Goal: Transaction & Acquisition: Book appointment/travel/reservation

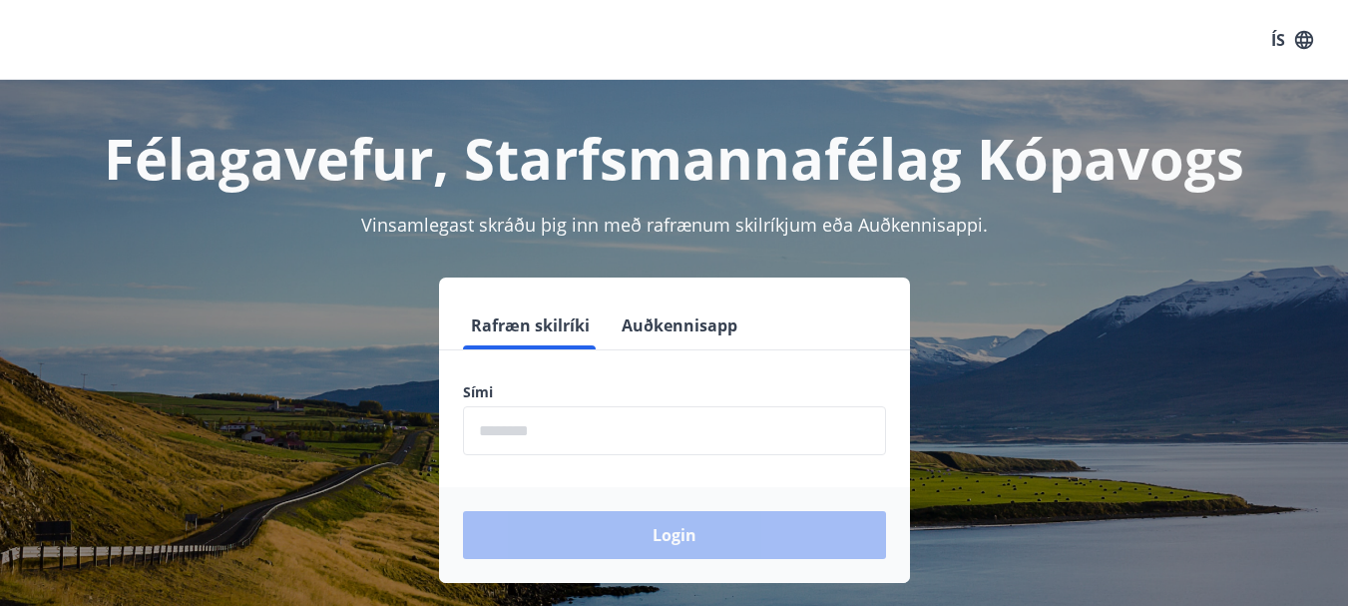
click at [523, 422] on input "phone" at bounding box center [674, 430] width 423 height 49
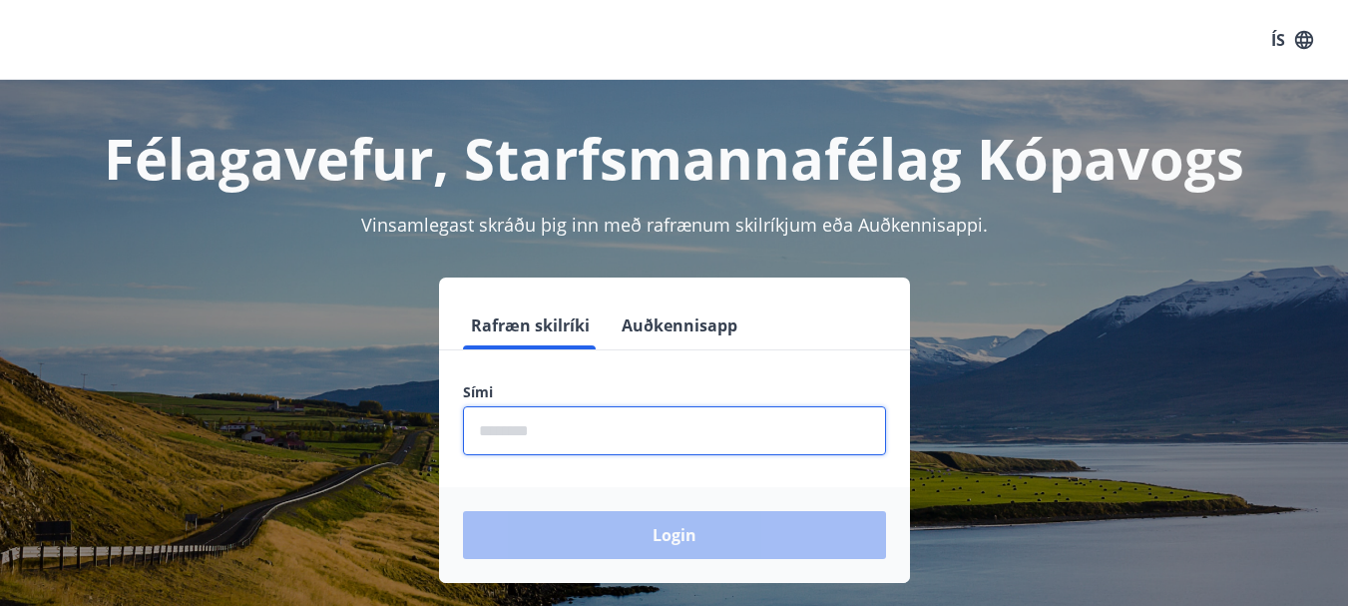
type input "********"
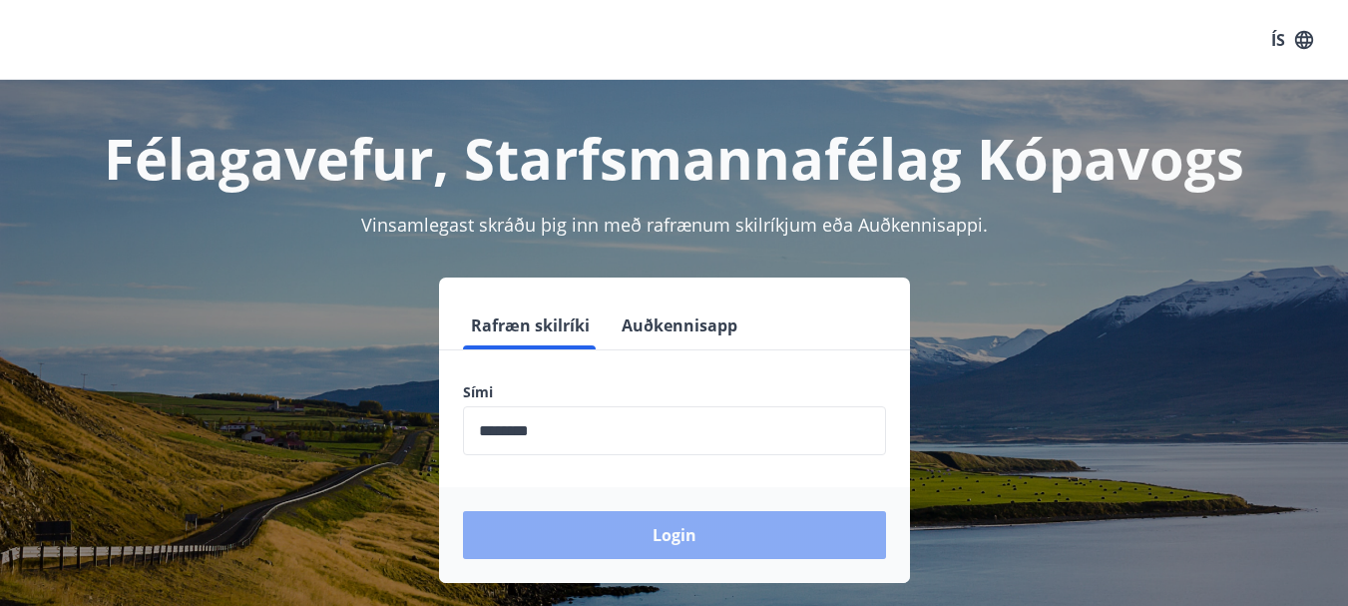
click at [551, 538] on button "Login" at bounding box center [674, 535] width 423 height 48
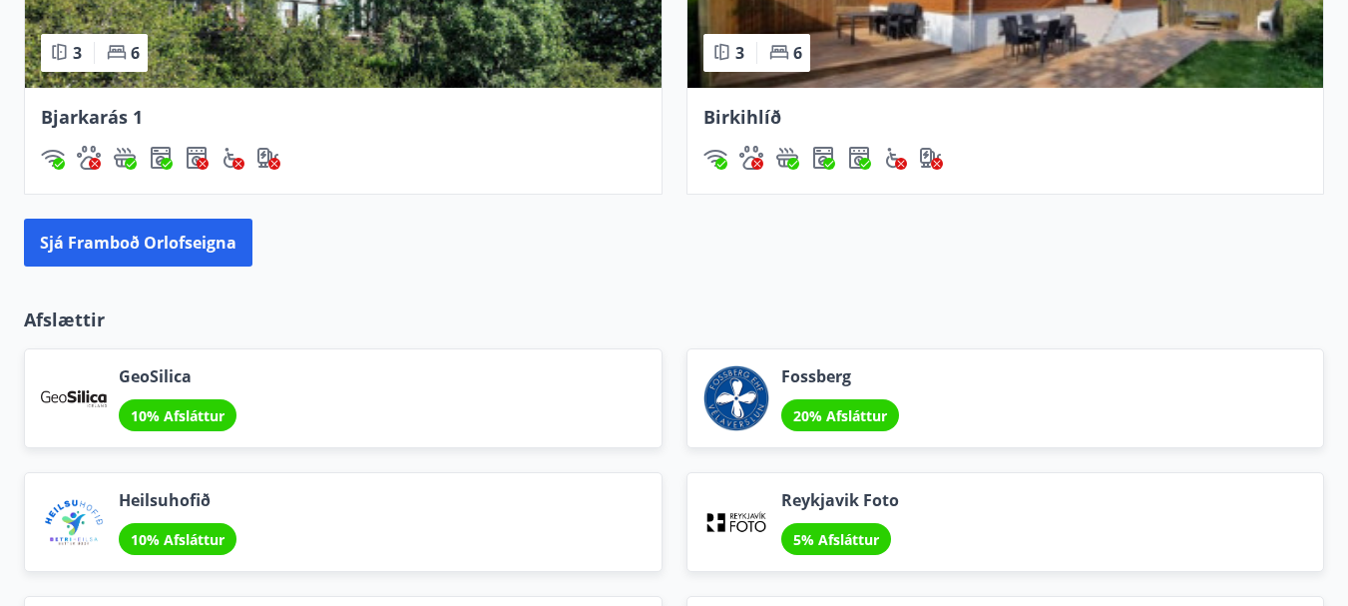
scroll to position [2495, 0]
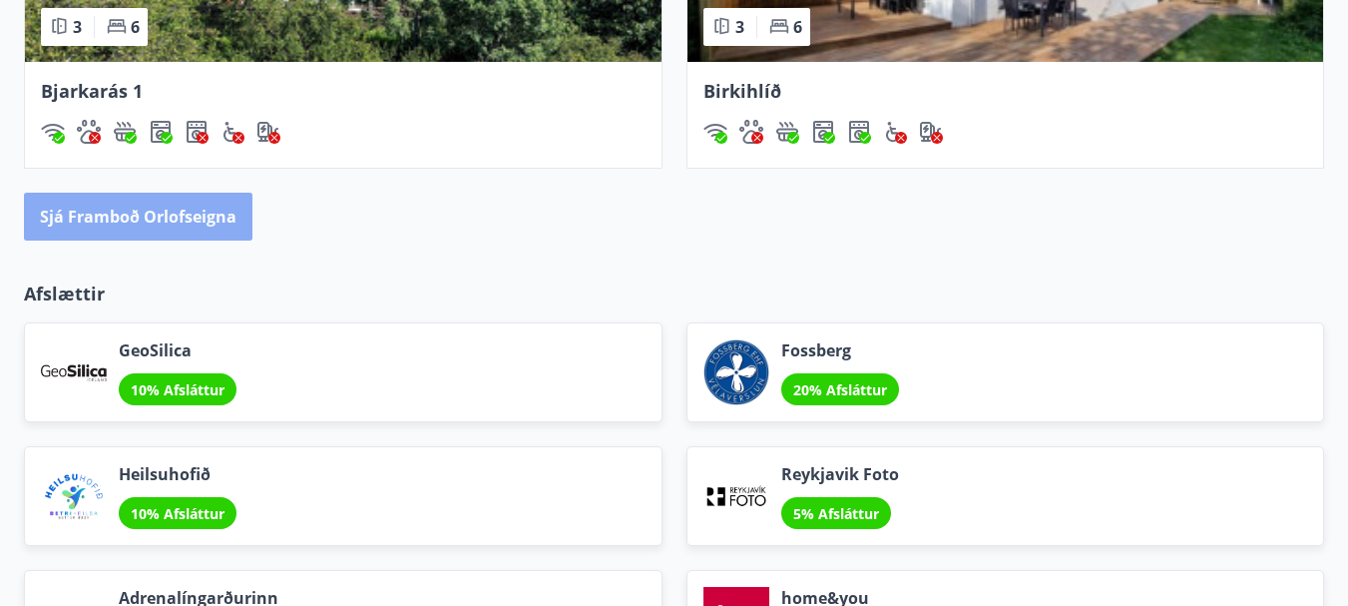
click at [98, 220] on button "Sjá framboð orlofseigna" at bounding box center [138, 217] width 229 height 48
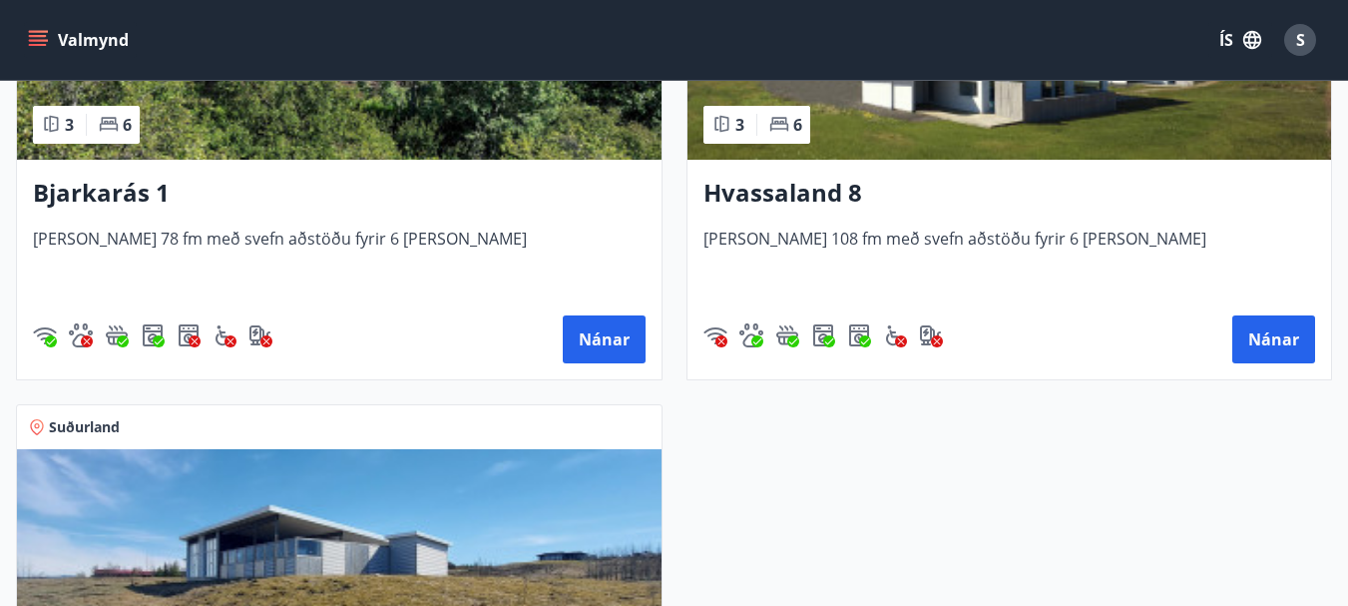
scroll to position [1497, 0]
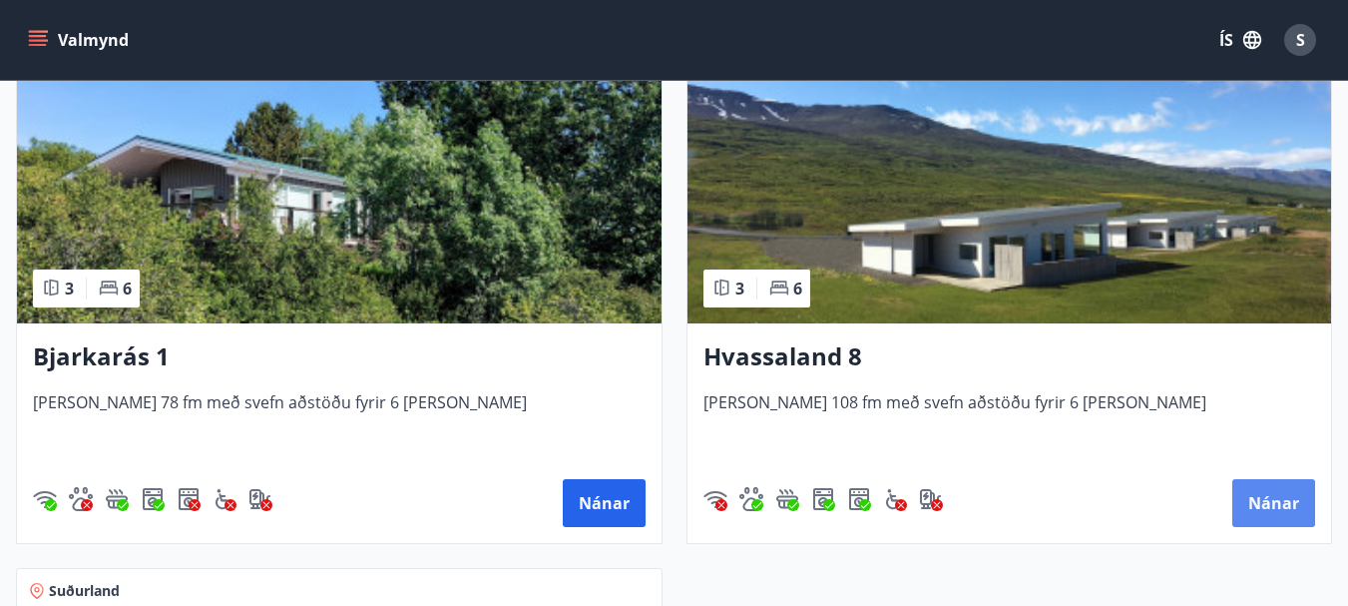
click at [1278, 502] on button "Nánar" at bounding box center [1273, 503] width 83 height 48
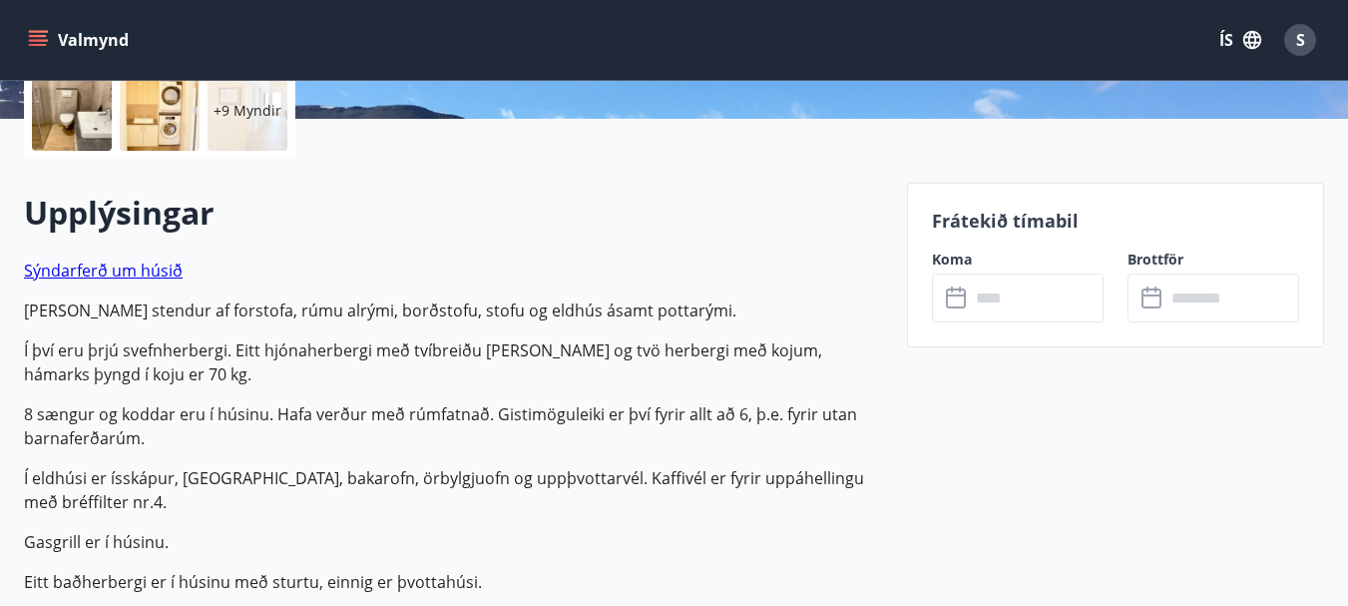
scroll to position [499, 0]
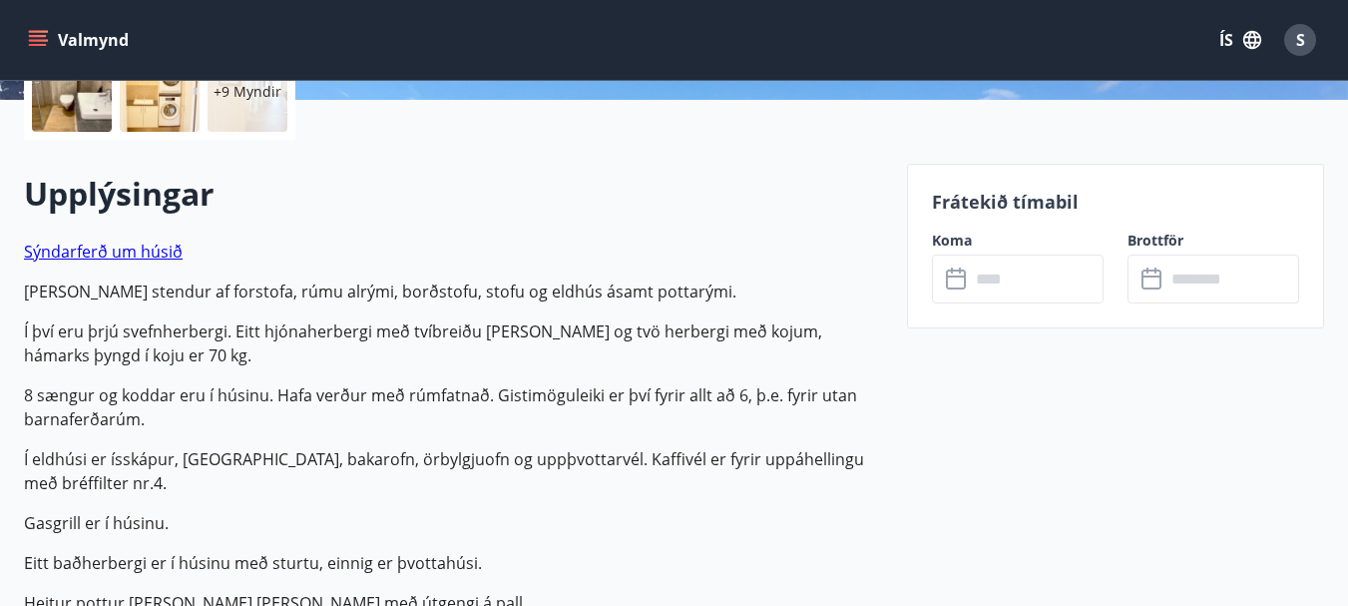
click at [991, 284] on input "text" at bounding box center [1037, 278] width 134 height 49
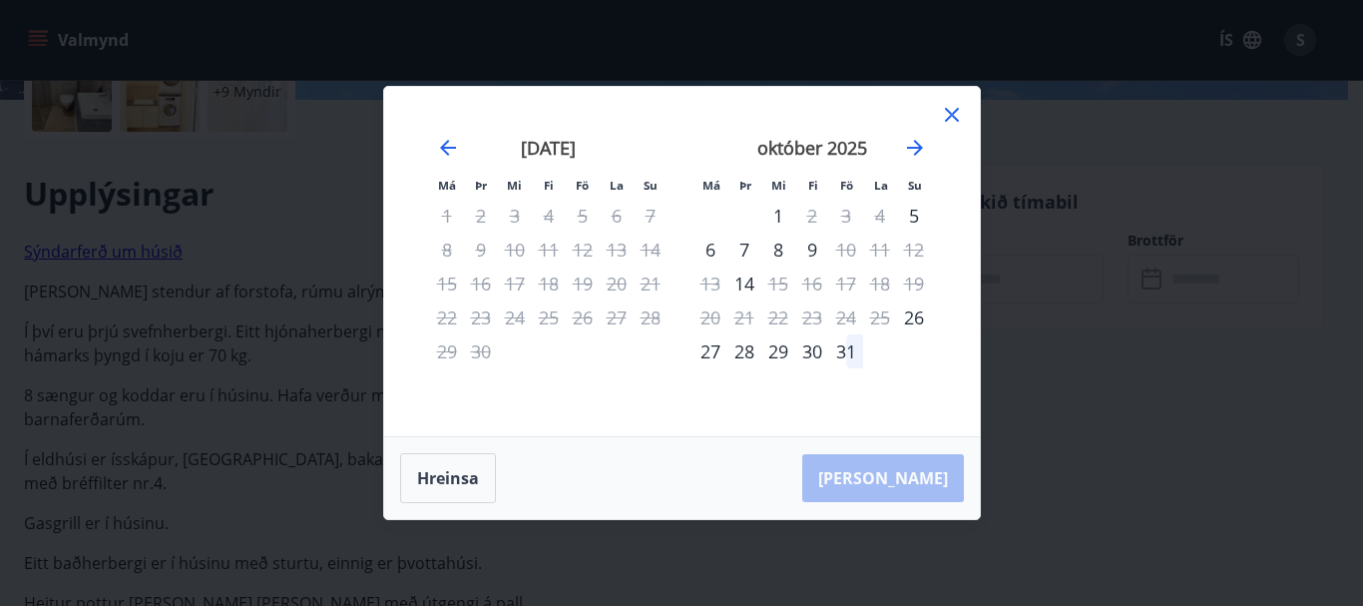
click at [817, 352] on div "30" at bounding box center [812, 351] width 34 height 34
click at [923, 151] on icon "Move forward to switch to the next month." at bounding box center [915, 148] width 24 height 24
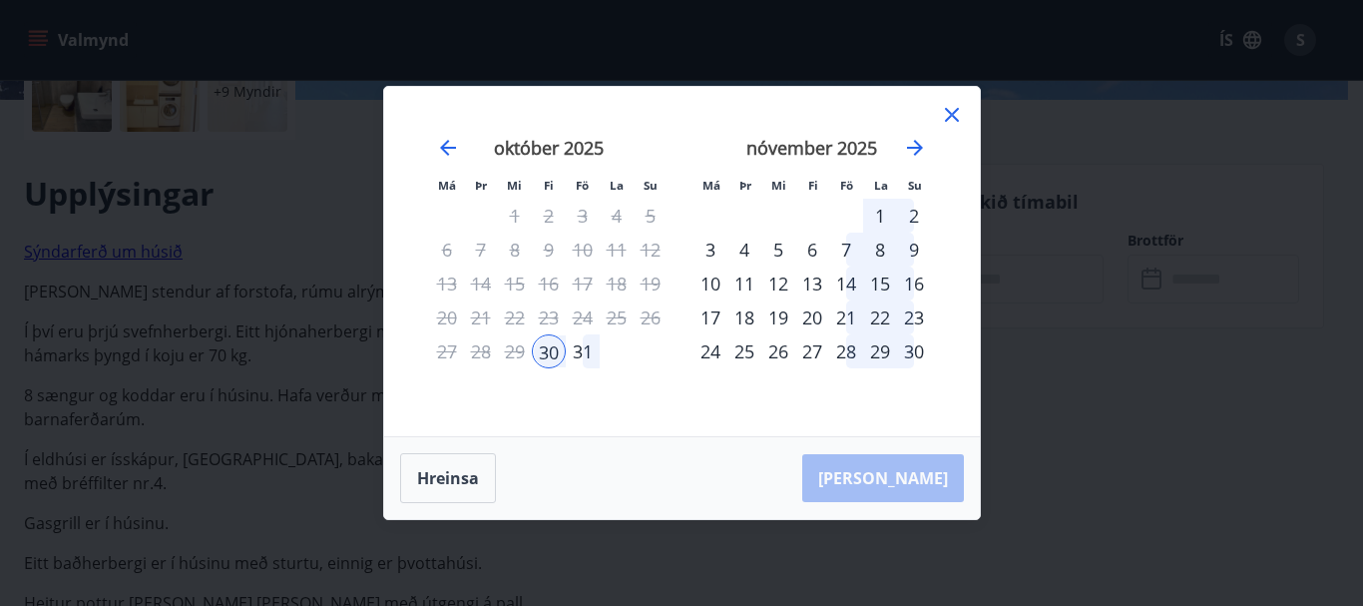
click at [909, 219] on div "2" at bounding box center [914, 216] width 34 height 34
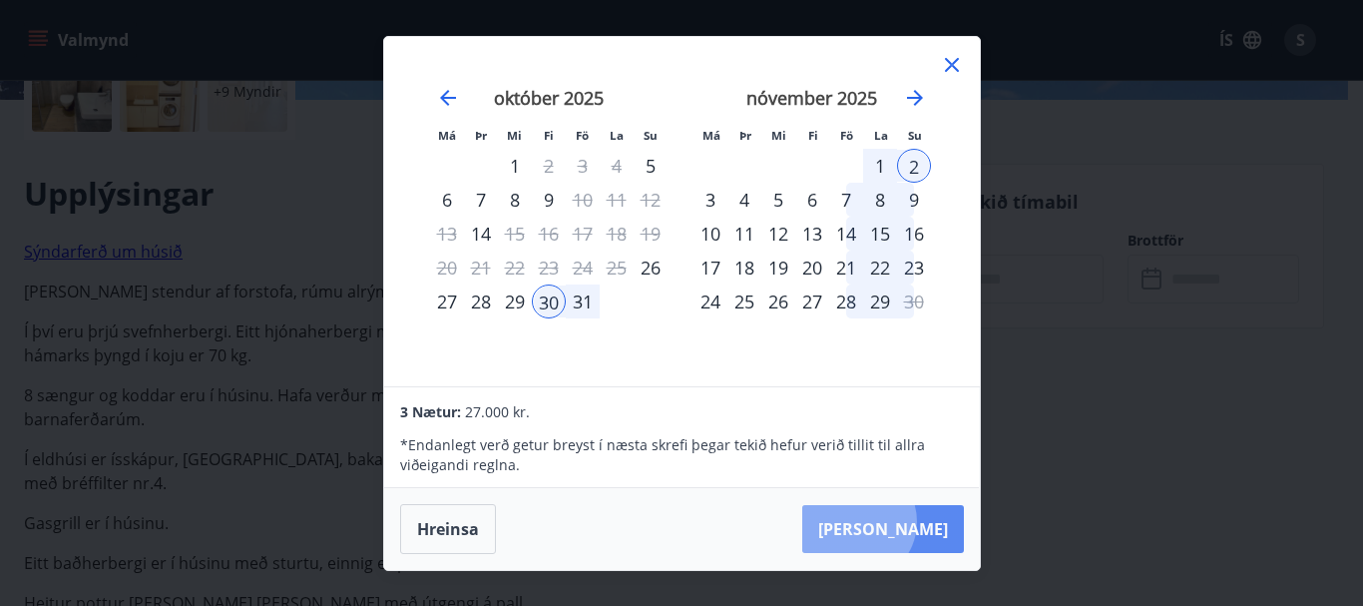
click at [918, 521] on button "[PERSON_NAME]" at bounding box center [883, 529] width 162 height 48
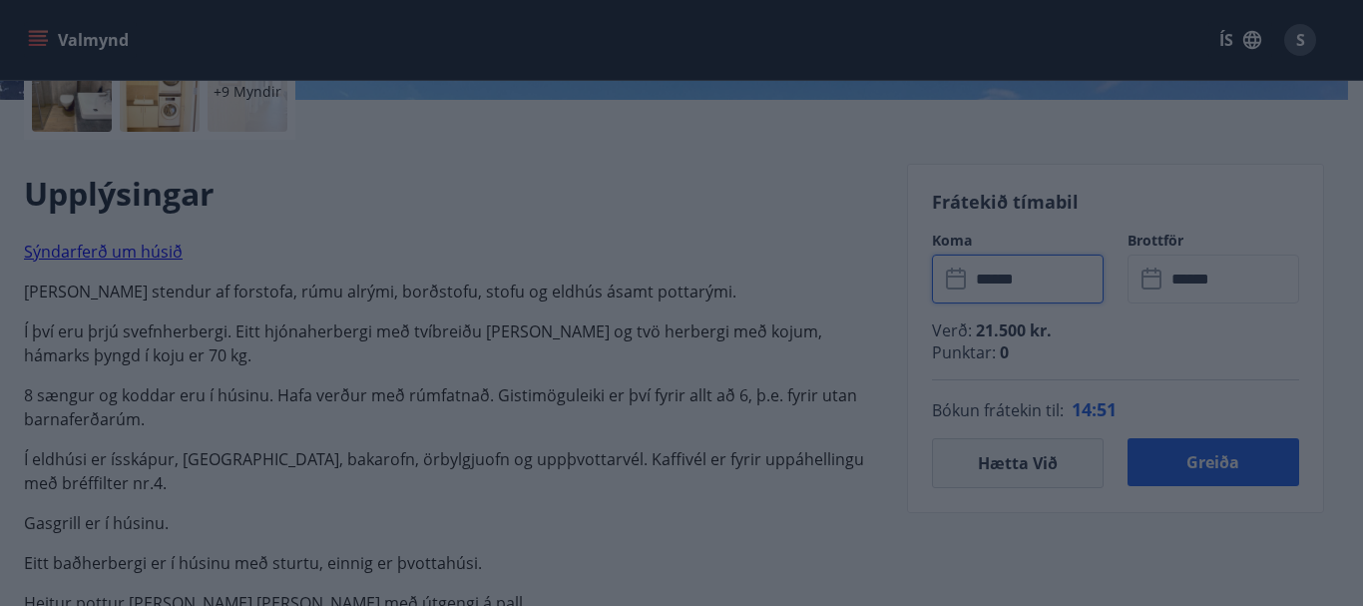
type input "******"
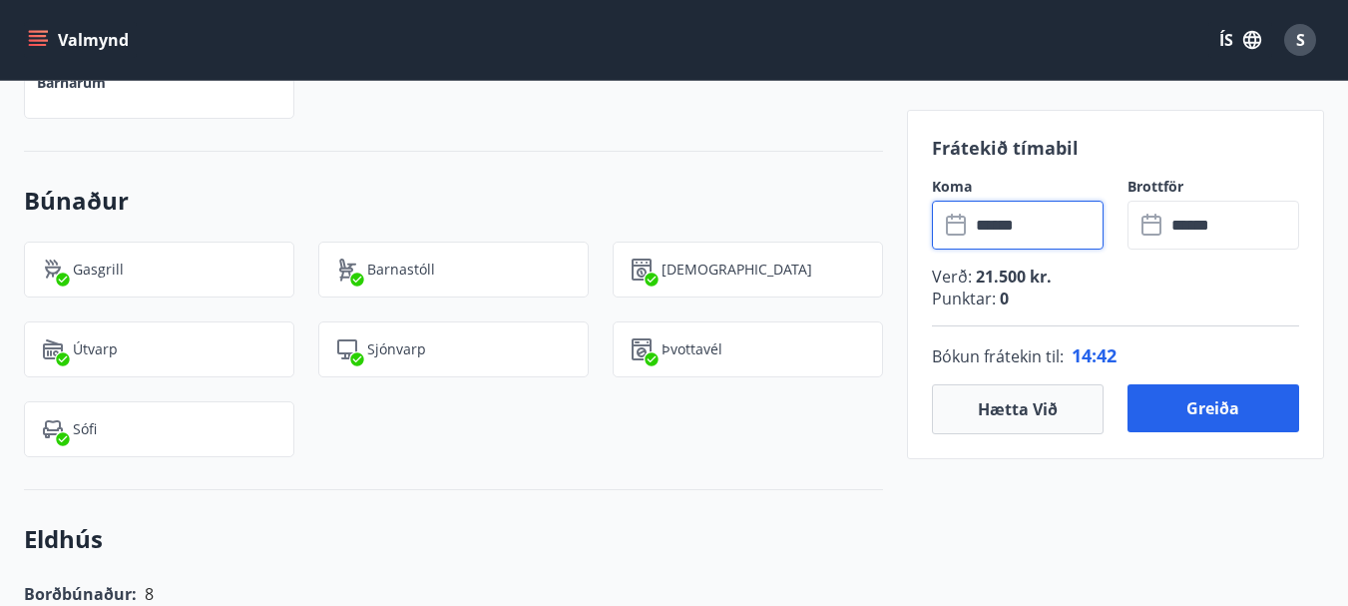
scroll to position [1896, 0]
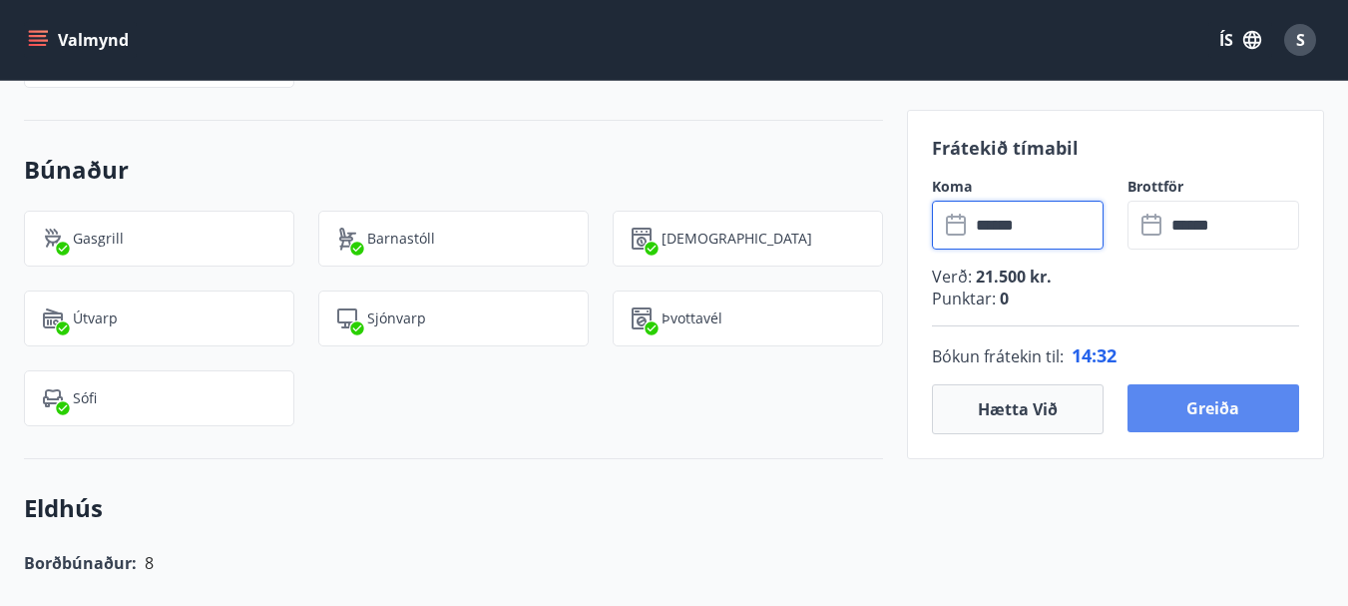
click at [1214, 407] on button "Greiða" at bounding box center [1214, 408] width 172 height 48
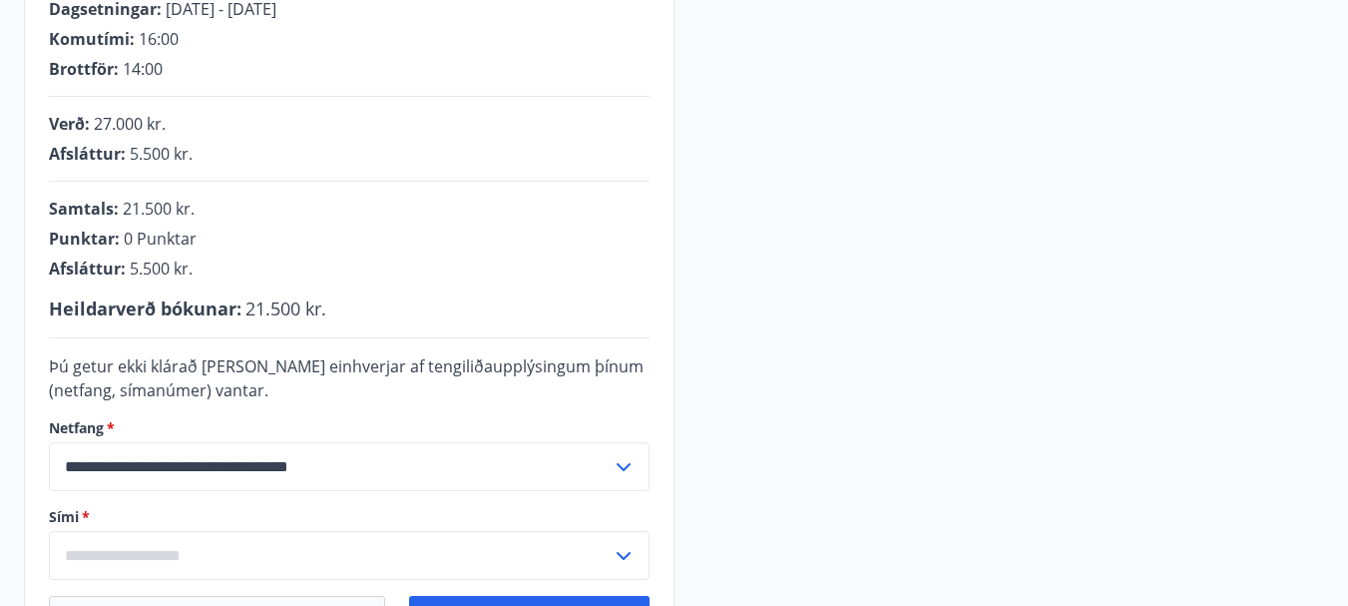
scroll to position [519, 0]
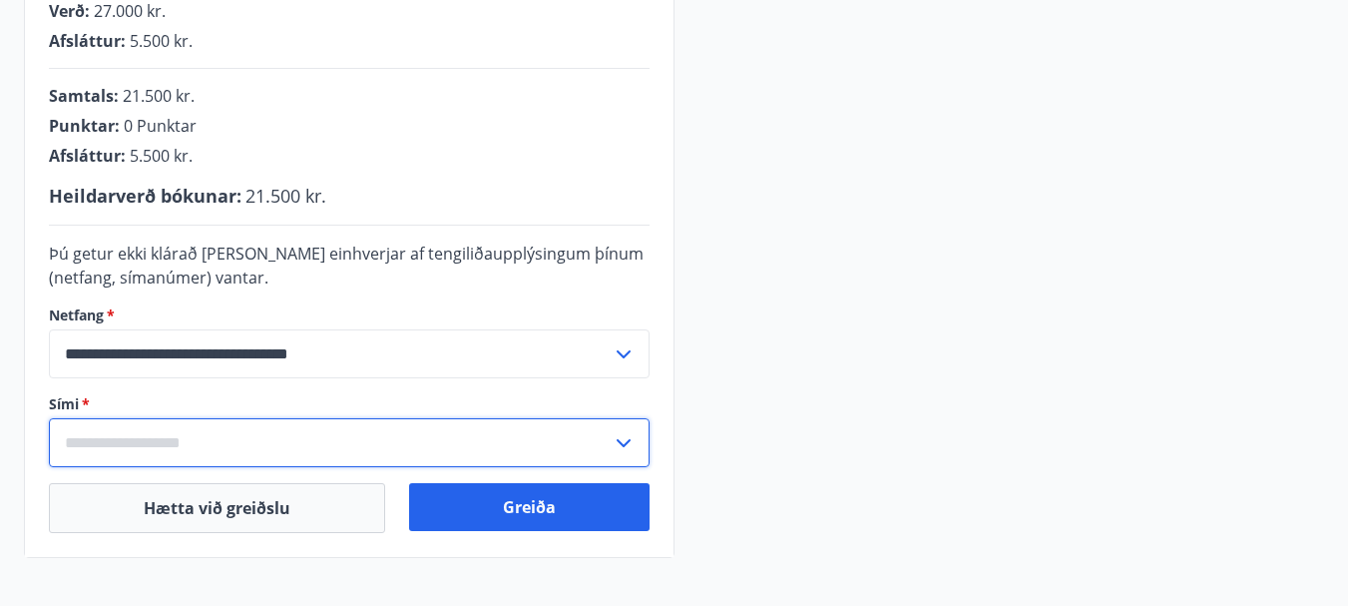
click at [122, 439] on input "text" at bounding box center [330, 442] width 563 height 49
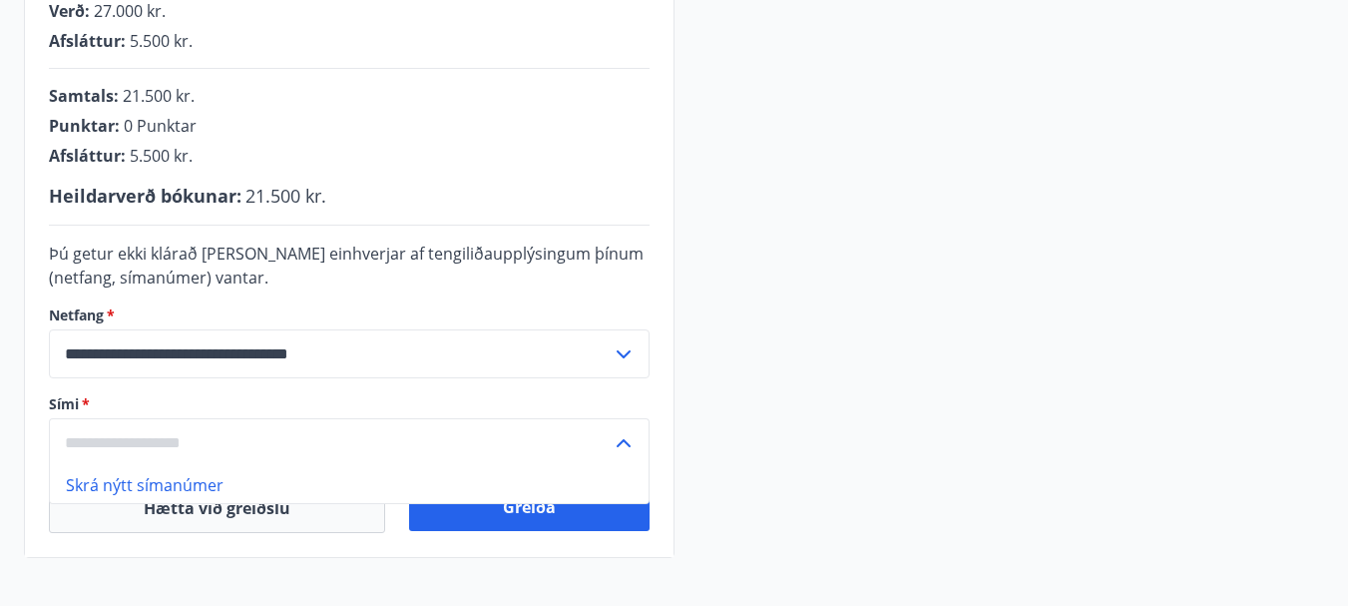
click at [199, 487] on li "Skrá nýtt símanúmer" at bounding box center [349, 485] width 599 height 36
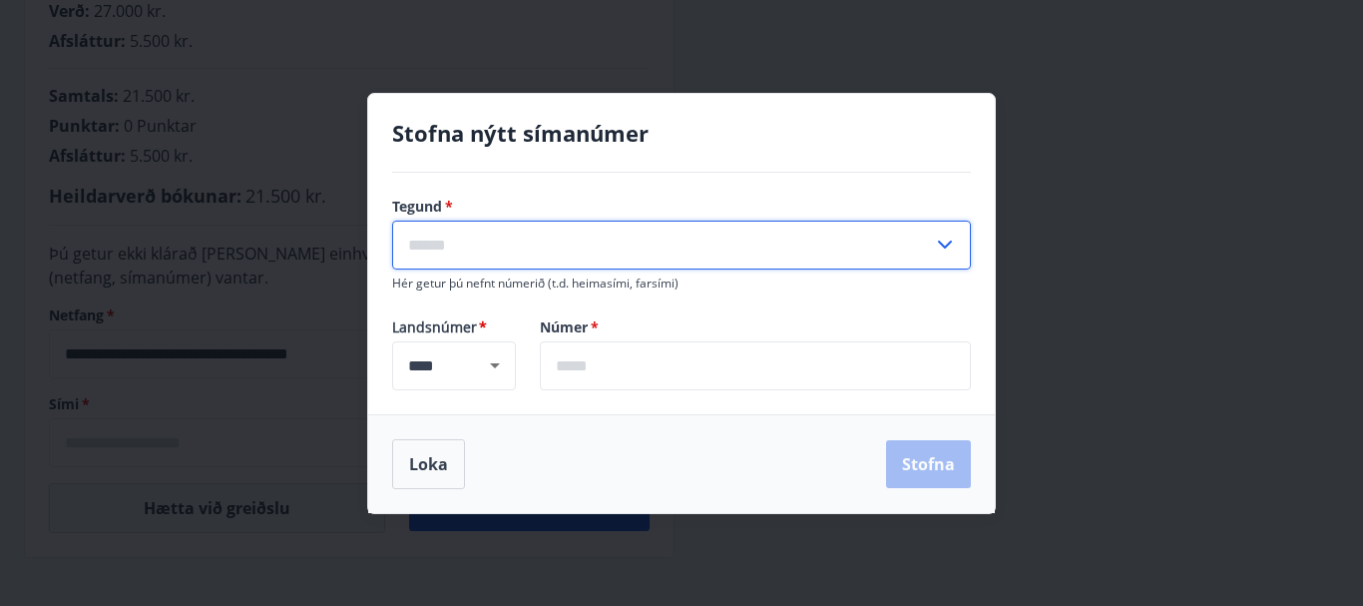
click at [475, 248] on input "text" at bounding box center [662, 245] width 541 height 49
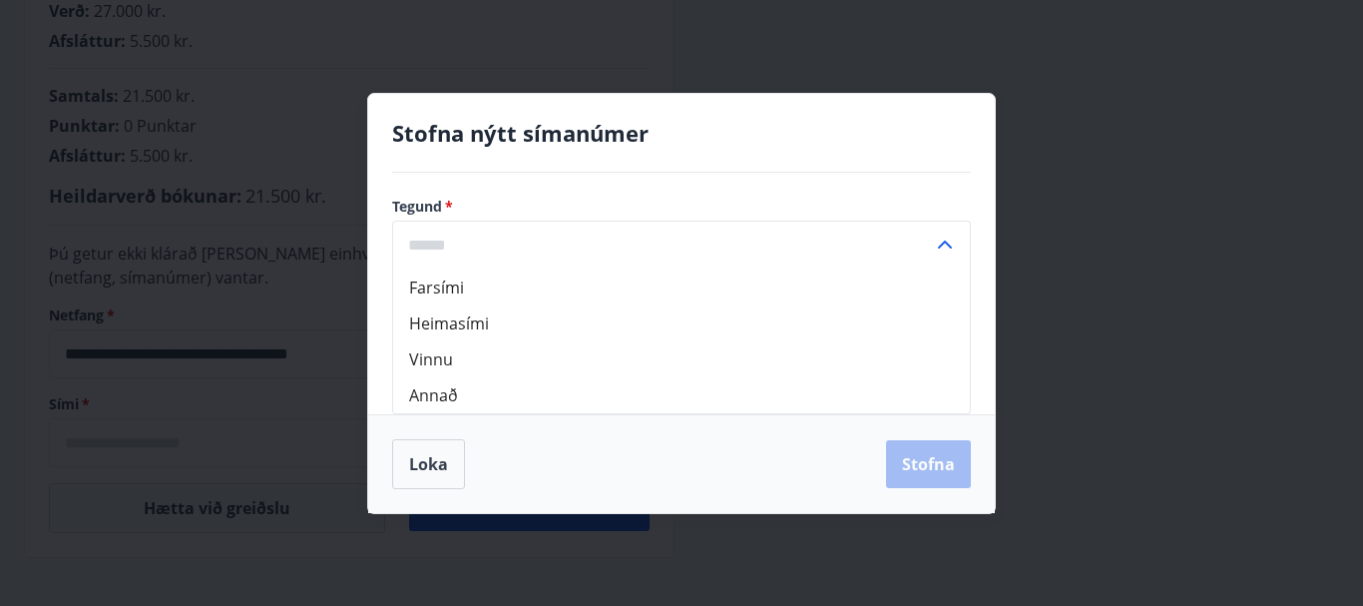
click at [475, 291] on li "Farsími" at bounding box center [681, 287] width 577 height 36
type input "*******"
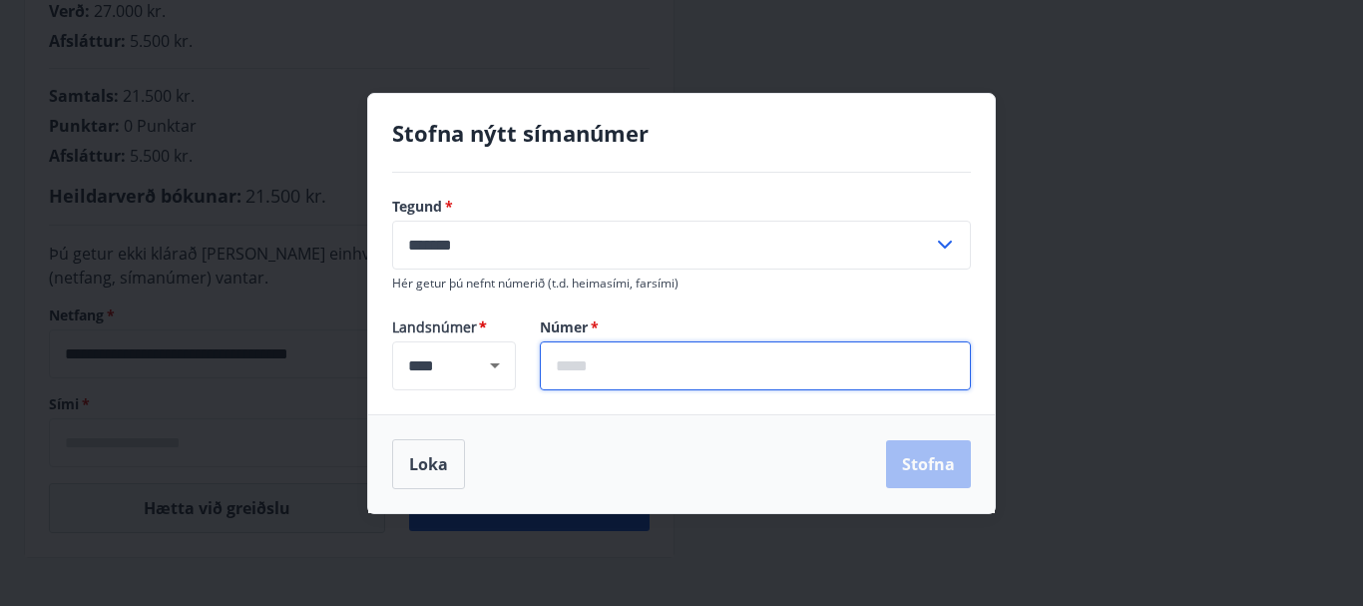
click at [673, 371] on input "text" at bounding box center [755, 365] width 431 height 49
type input "*******"
click at [941, 460] on button "Stofna" at bounding box center [928, 464] width 85 height 48
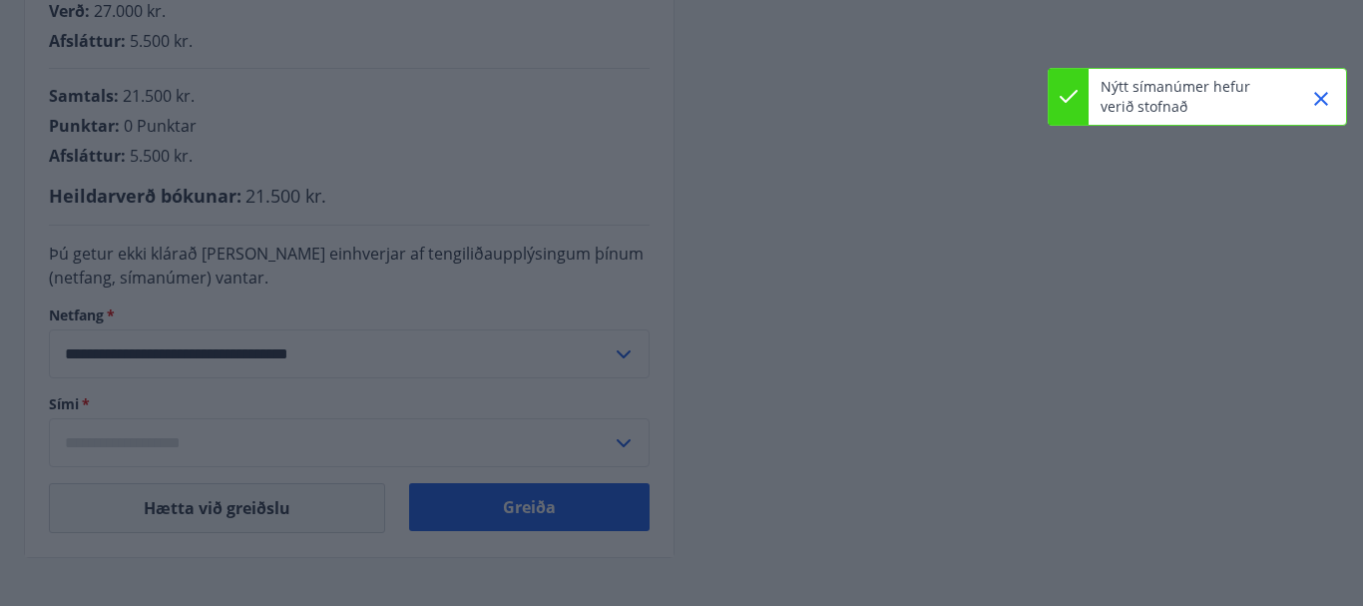
type input "**********"
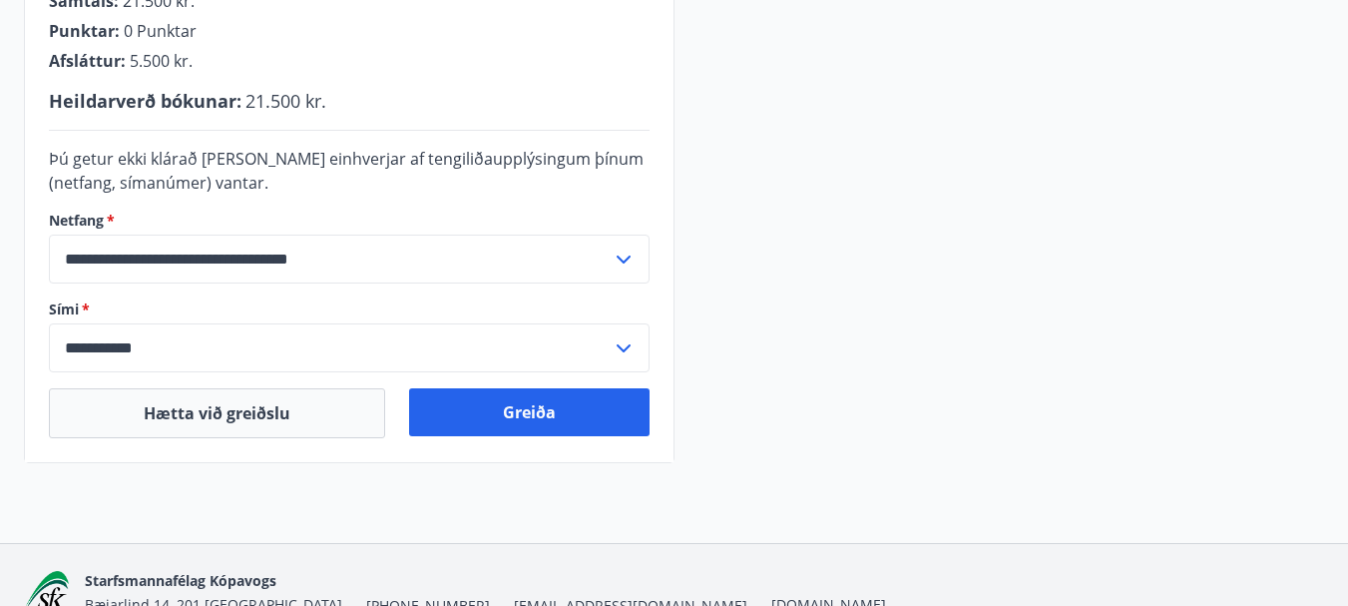
scroll to position [619, 0]
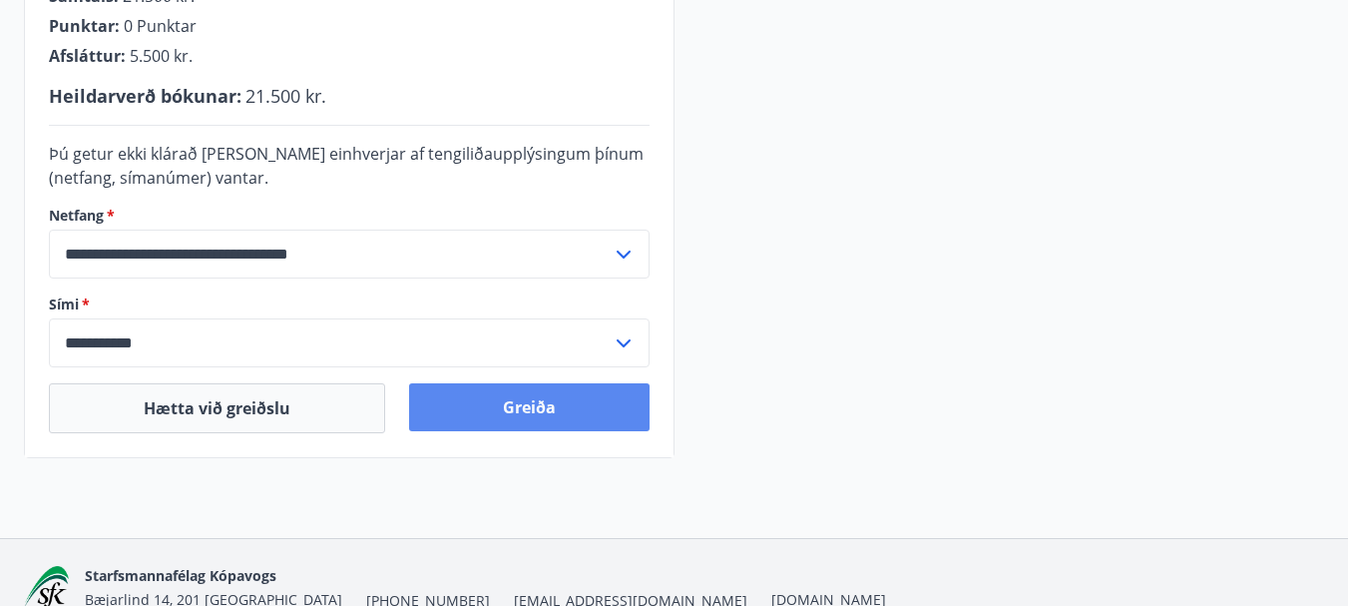
click at [516, 411] on button "Greiða" at bounding box center [529, 407] width 241 height 48
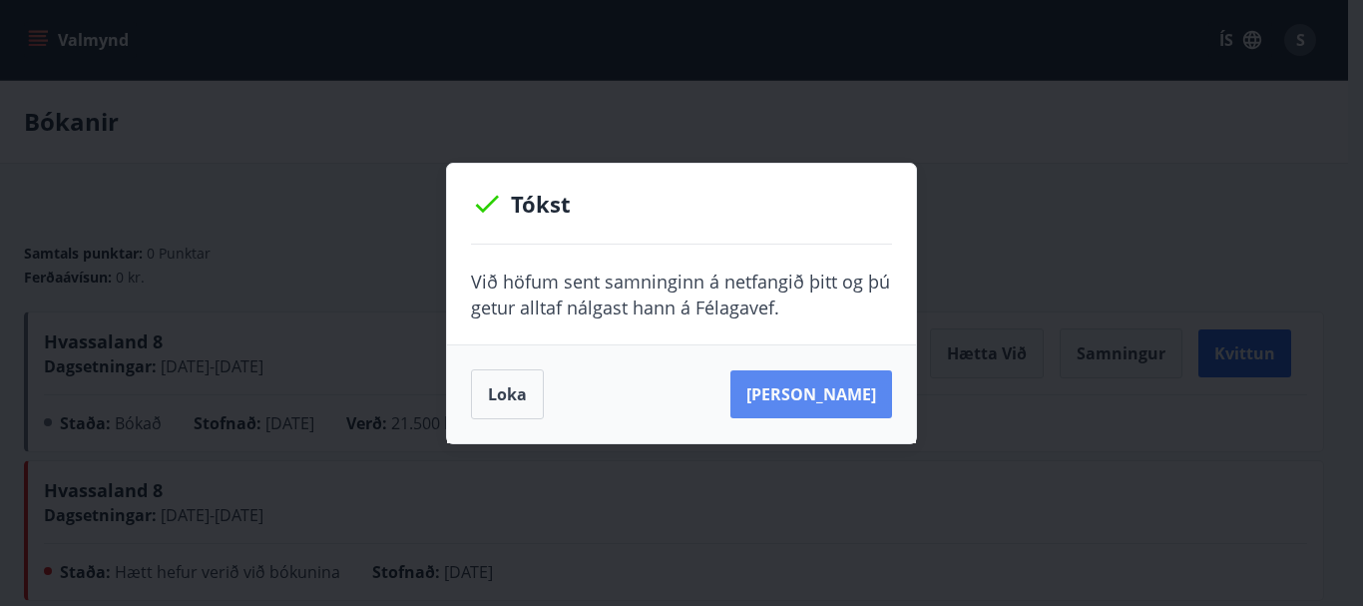
click at [818, 399] on button "Sjá samning" at bounding box center [812, 394] width 162 height 48
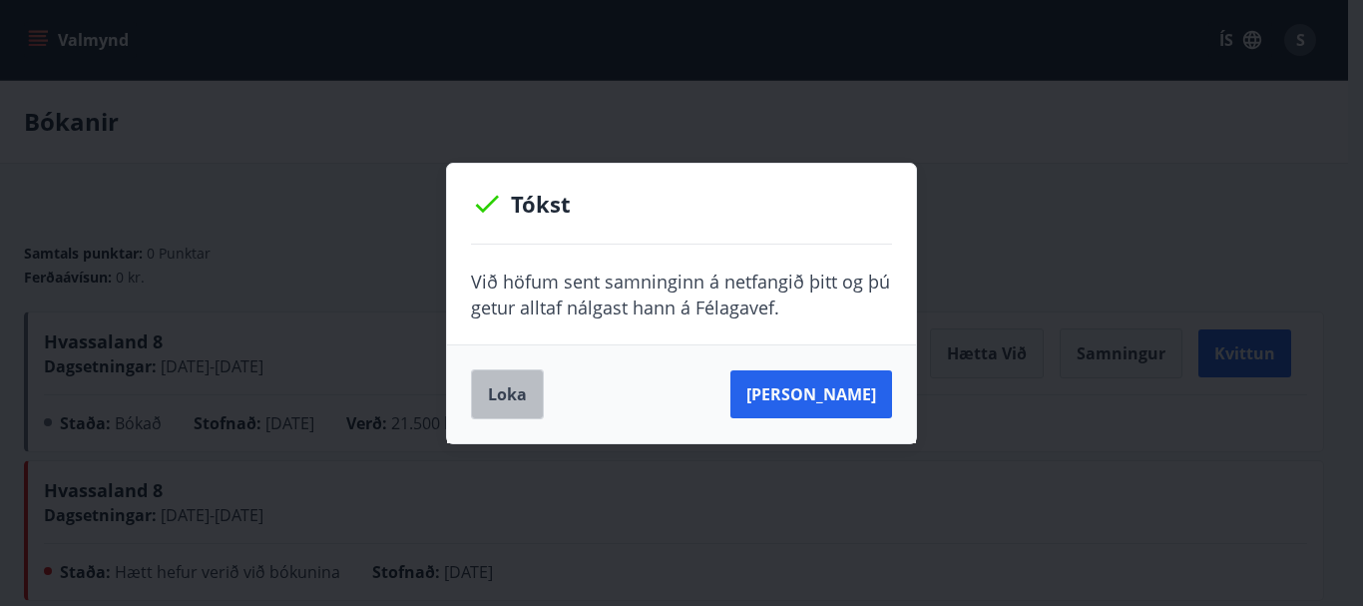
click at [510, 369] on button "Loka" at bounding box center [507, 394] width 73 height 50
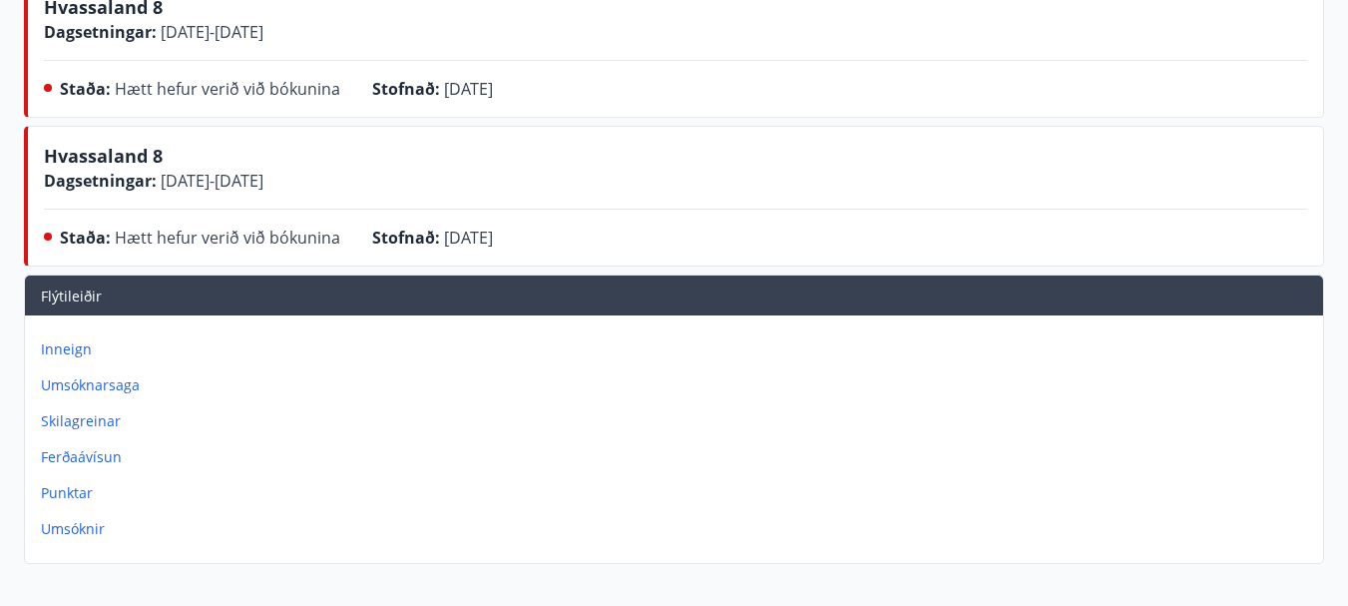
scroll to position [499, 0]
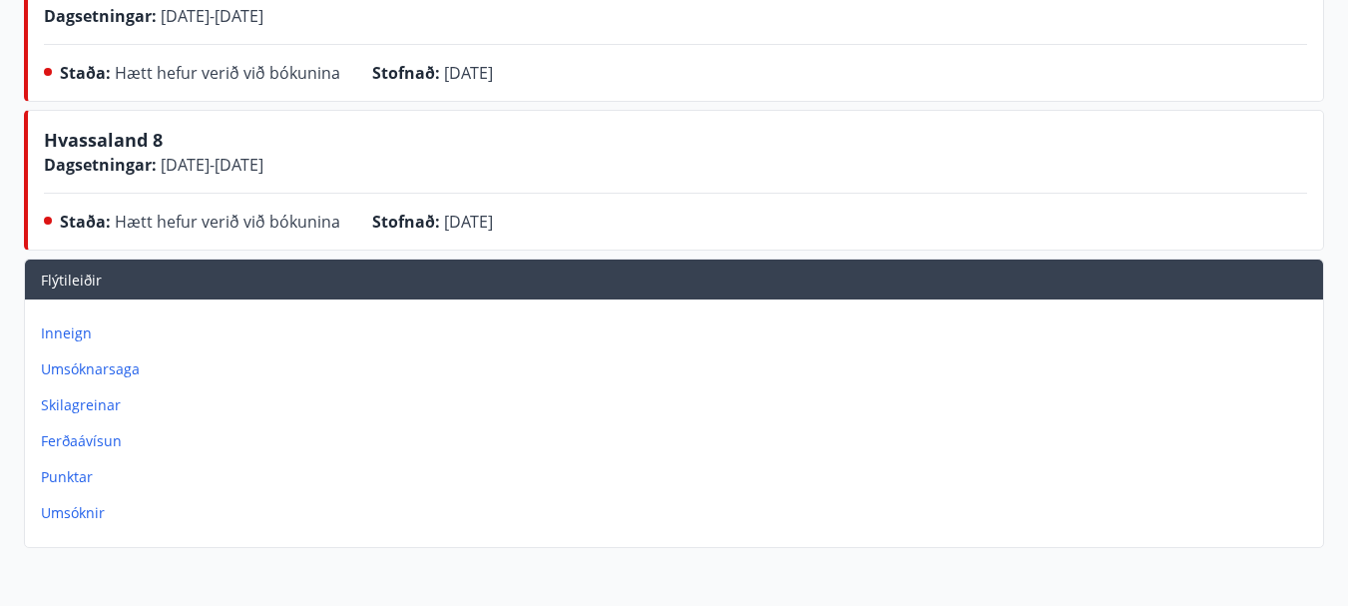
click at [69, 330] on p "Inneign" at bounding box center [678, 333] width 1274 height 20
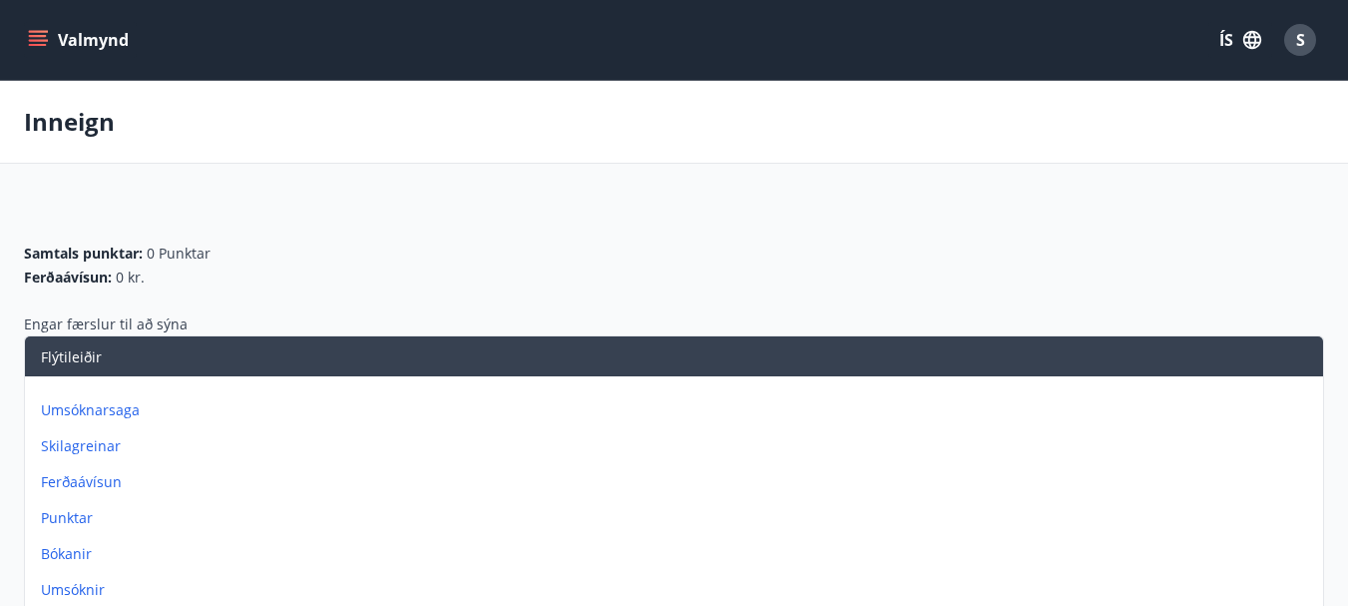
click at [25, 28] on button "Valmynd" at bounding box center [80, 40] width 113 height 36
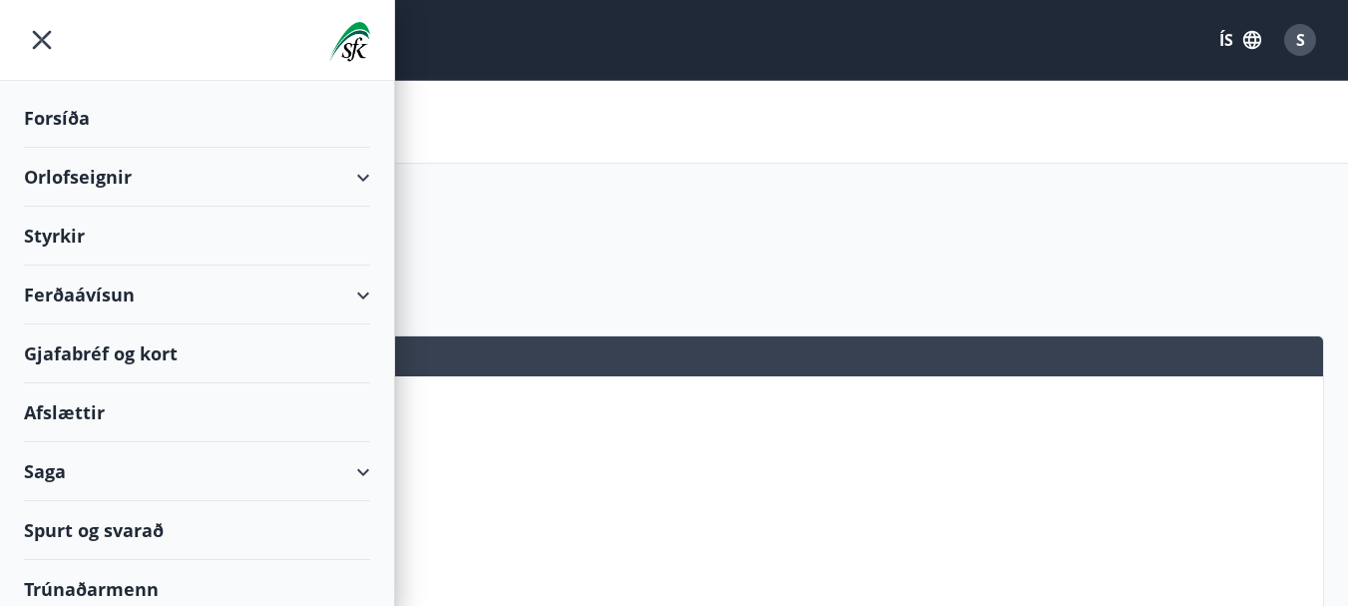
click at [748, 118] on div "Inneign" at bounding box center [674, 122] width 1348 height 83
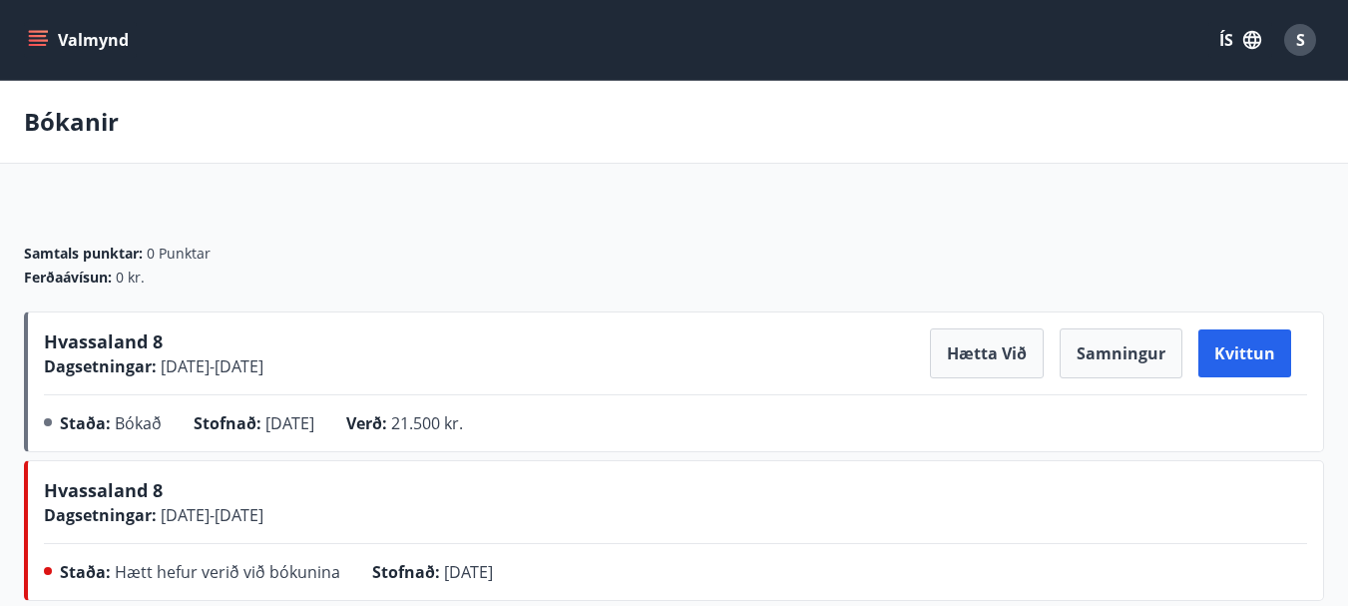
click at [34, 25] on button "Valmynd" at bounding box center [80, 40] width 113 height 36
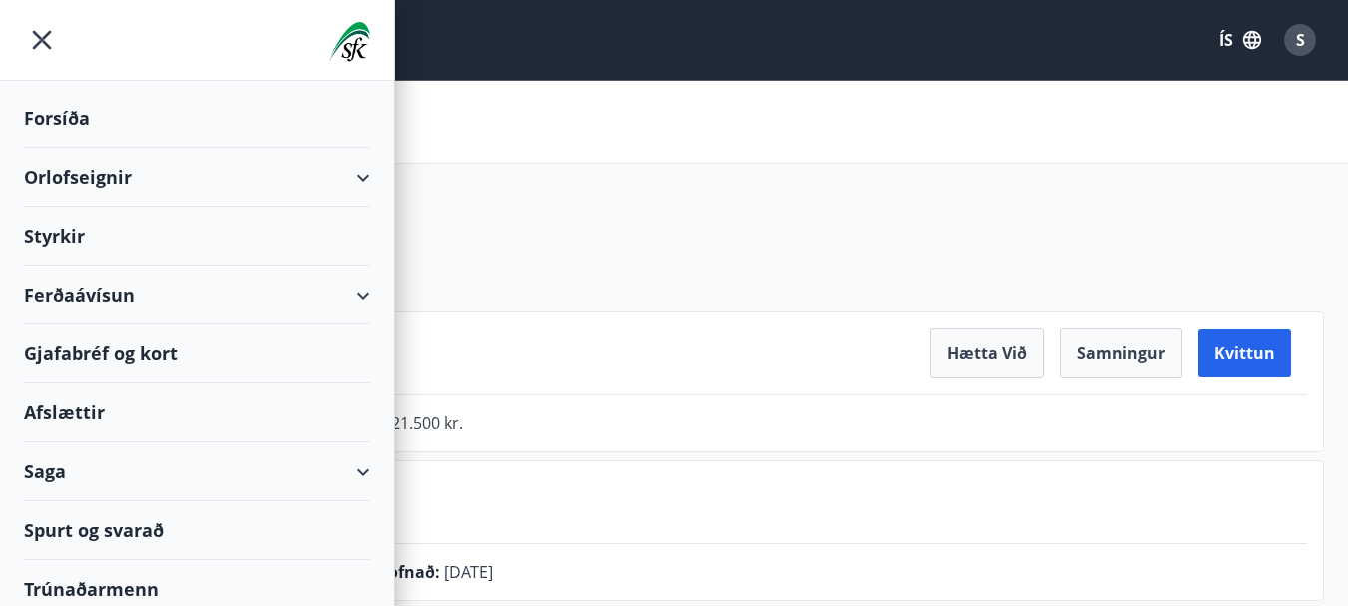
click at [344, 285] on div "Ferðaávísun" at bounding box center [197, 294] width 346 height 59
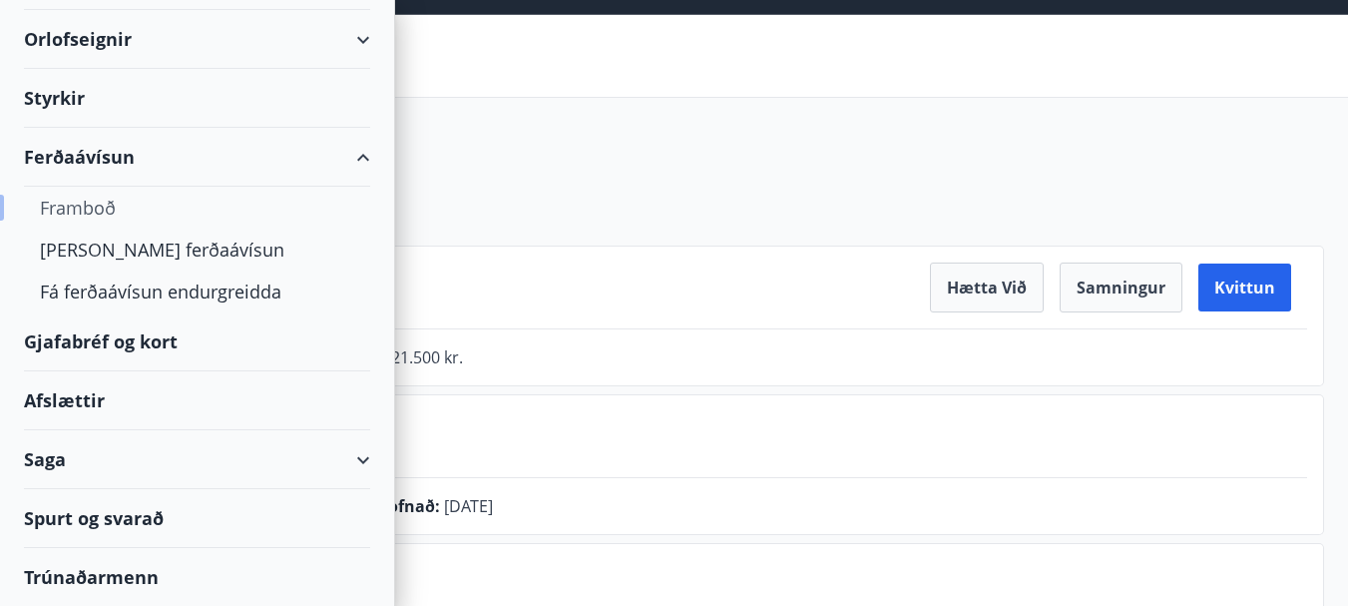
scroll to position [100, 0]
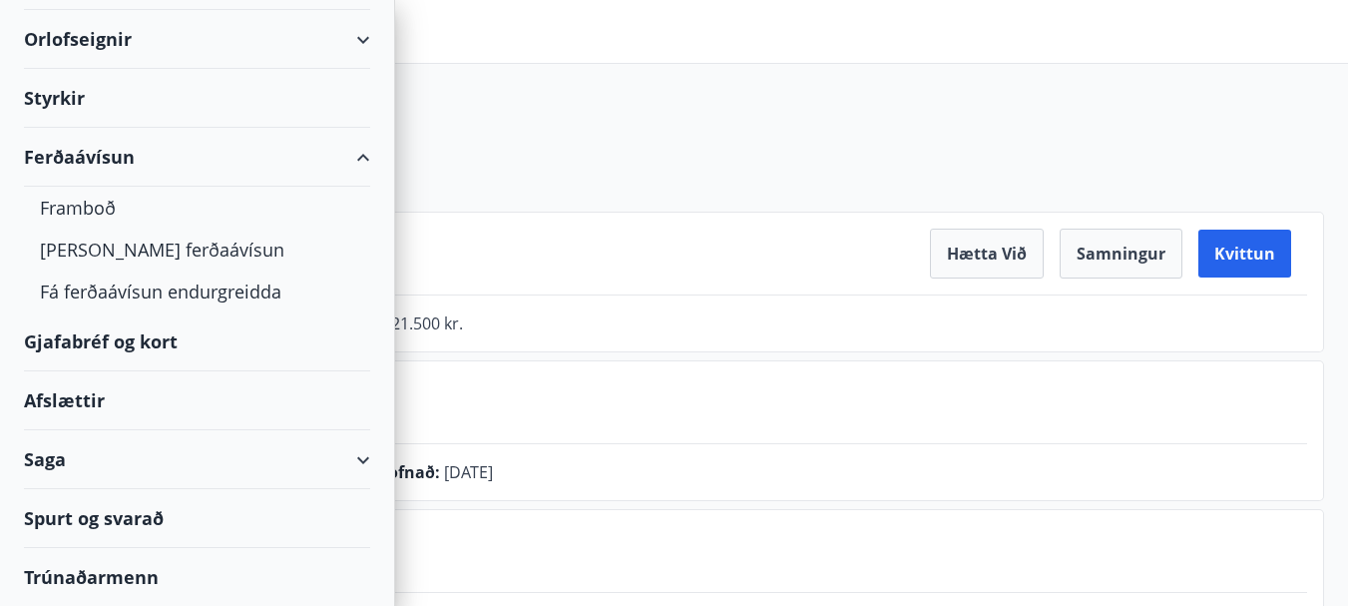
click at [62, 401] on div "Afslættir" at bounding box center [197, 400] width 346 height 59
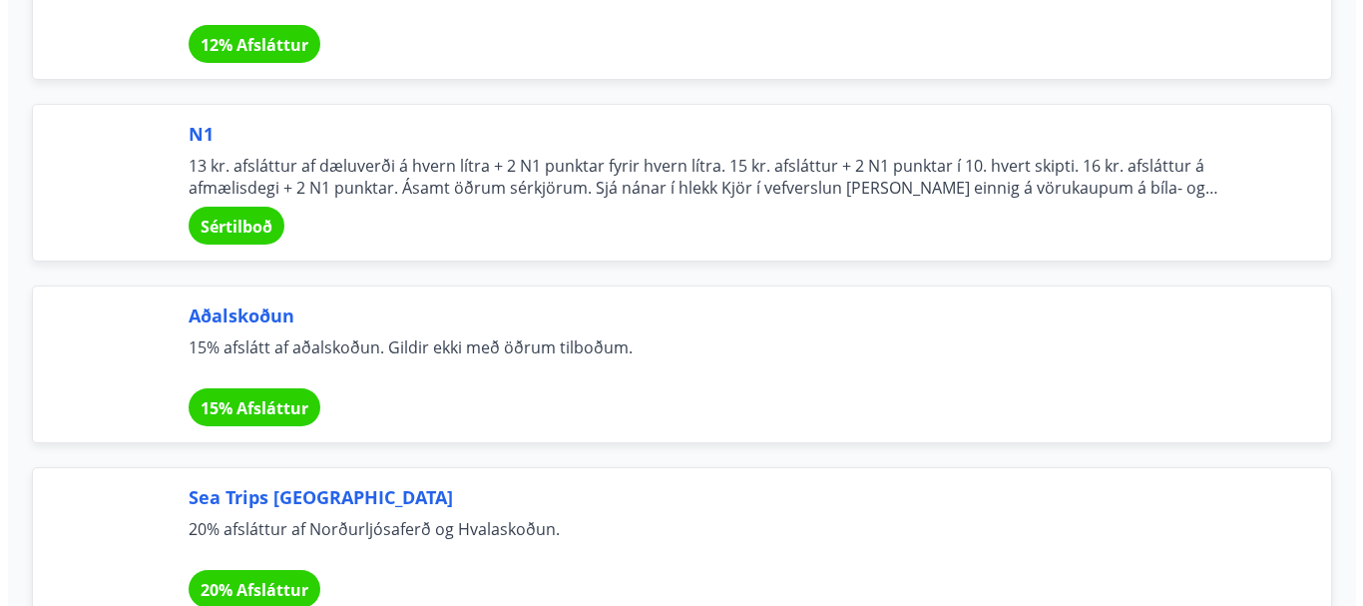
scroll to position [7684, 0]
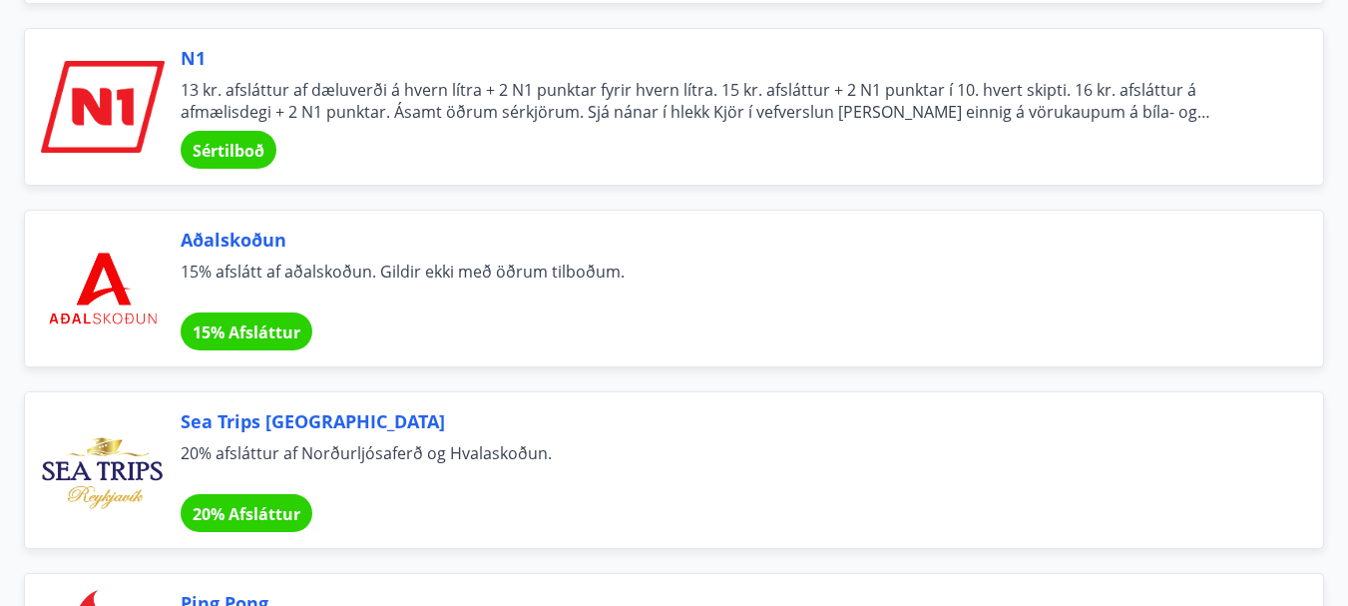
click at [420, 89] on span "13 kr. afsláttur af dæluverði á hvern lítra + 2 N1 punktar fyrir hvern lítra. 1…" at bounding box center [728, 101] width 1095 height 44
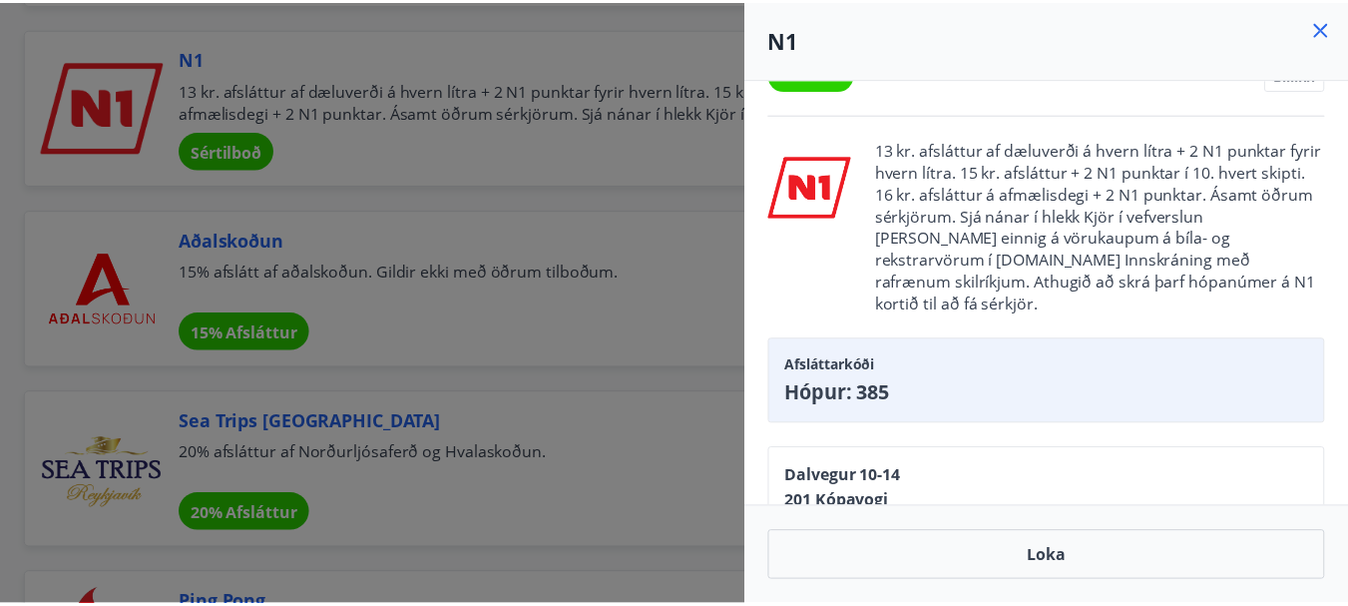
scroll to position [0, 0]
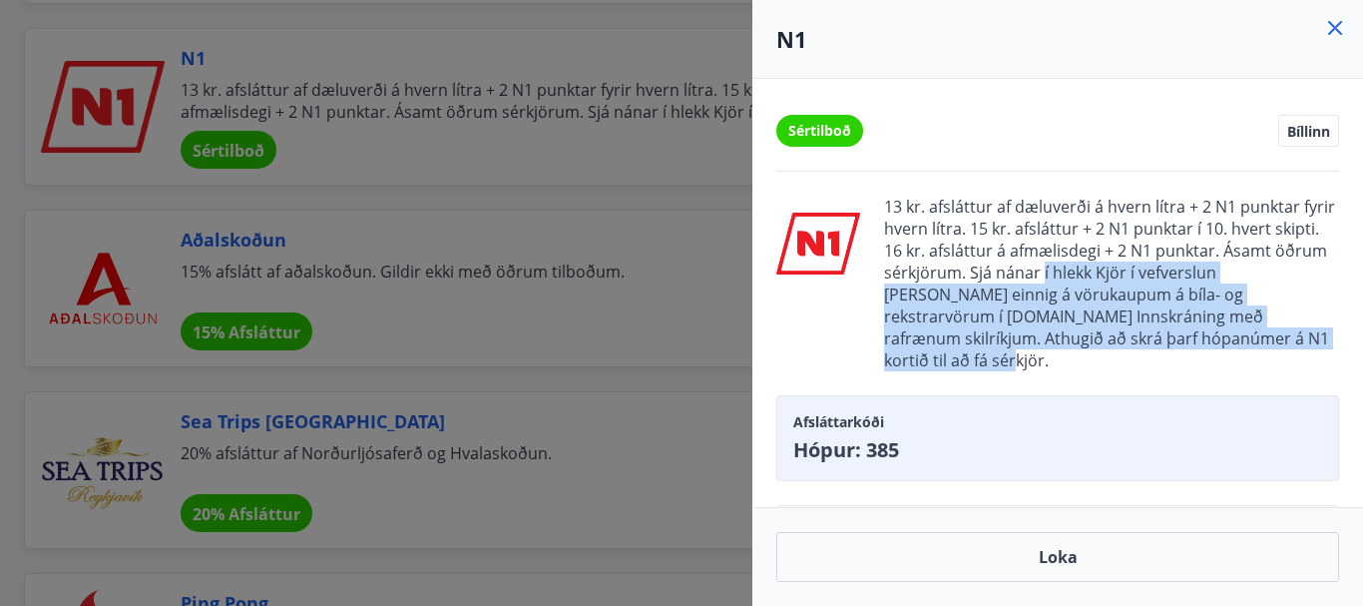
drag, startPoint x: 1047, startPoint y: 271, endPoint x: 1201, endPoint y: 328, distance: 163.9
click at [1202, 329] on span "13 kr. afsláttur af dæluverði á hvern lítra + 2 N1 punktar fyrir hvern lítra. 1…" at bounding box center [1111, 284] width 455 height 176
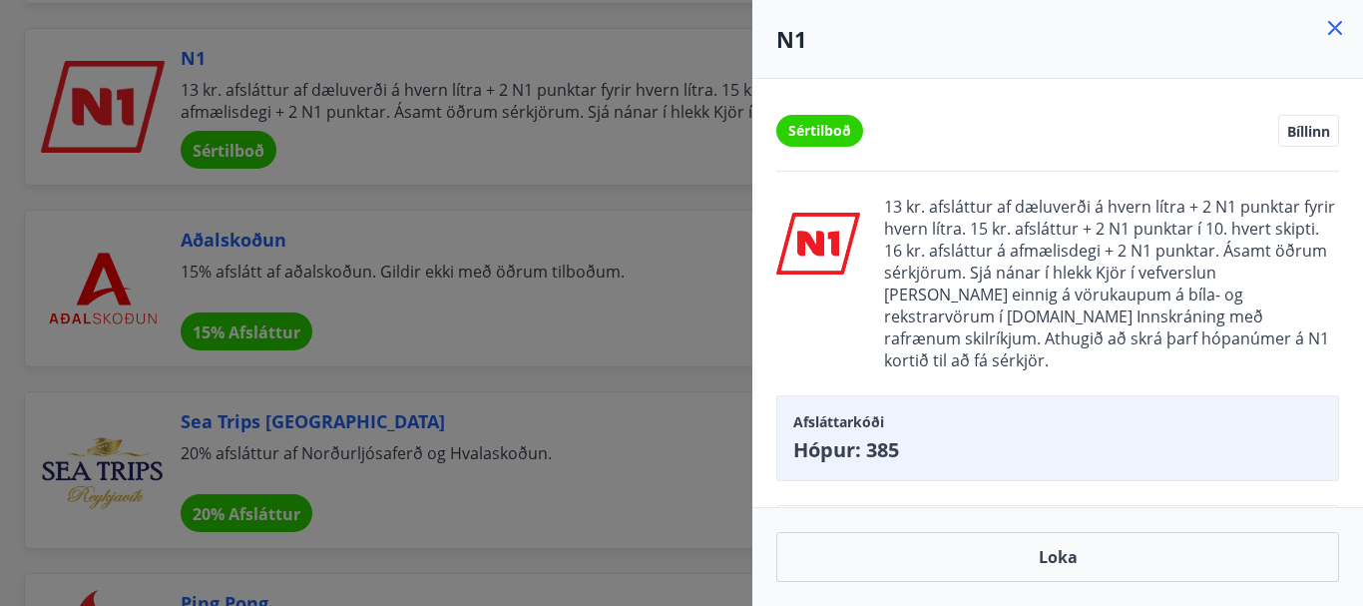
click at [1024, 281] on span "13 kr. afsláttur af dæluverði á hvern lítra + 2 N1 punktar fyrir hvern lítra. 1…" at bounding box center [1111, 284] width 455 height 176
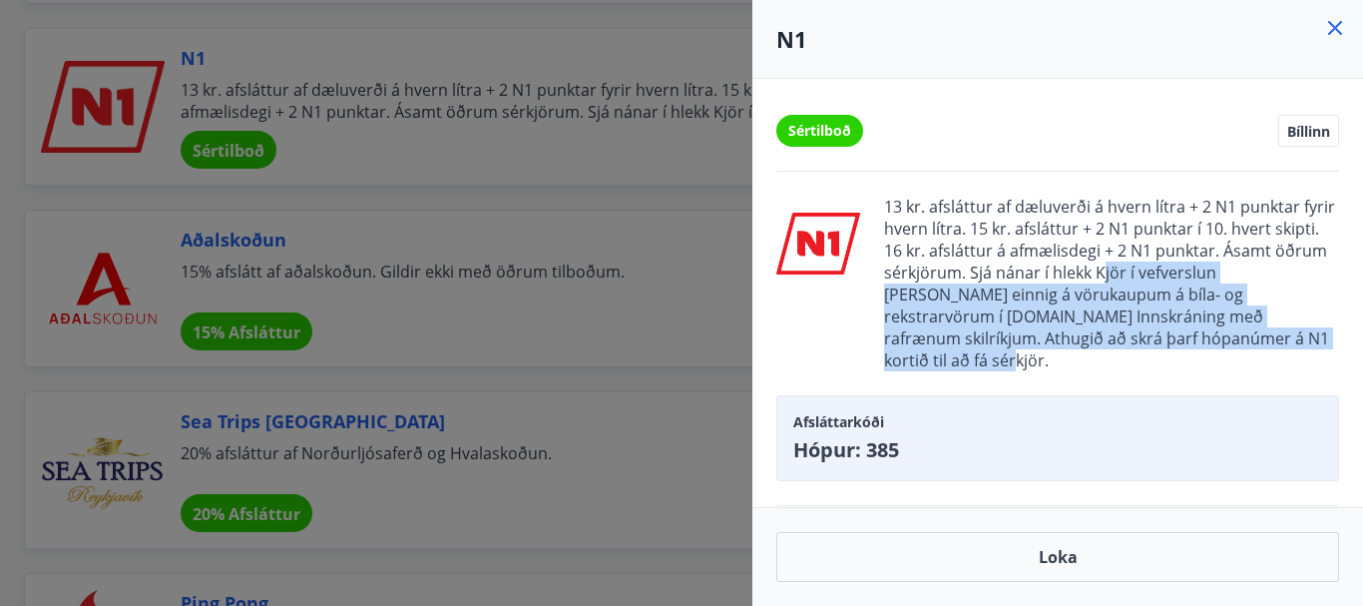
drag, startPoint x: 1108, startPoint y: 270, endPoint x: 1300, endPoint y: 336, distance: 203.6
click at [1300, 336] on span "13 kr. afsláttur af dæluverði á hvern lítra + 2 N1 punktar fyrir hvern lítra. 1…" at bounding box center [1111, 284] width 455 height 176
click at [1343, 27] on icon at bounding box center [1335, 28] width 24 height 24
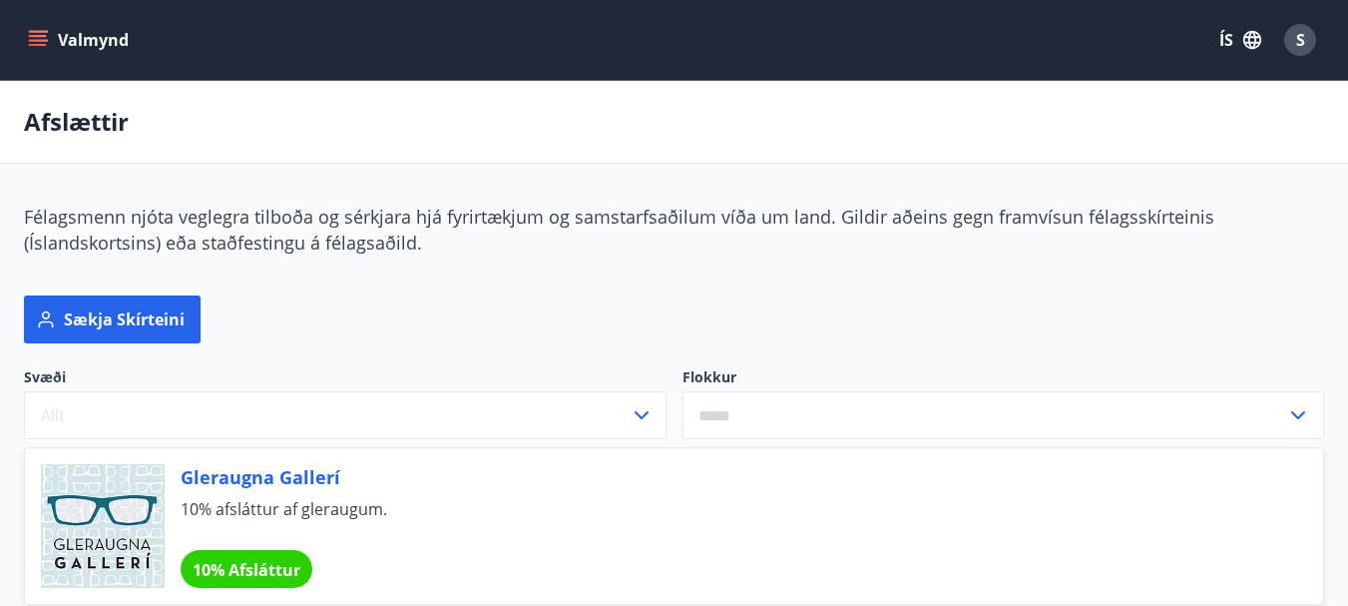
click at [38, 44] on icon "menu" at bounding box center [38, 45] width 18 height 2
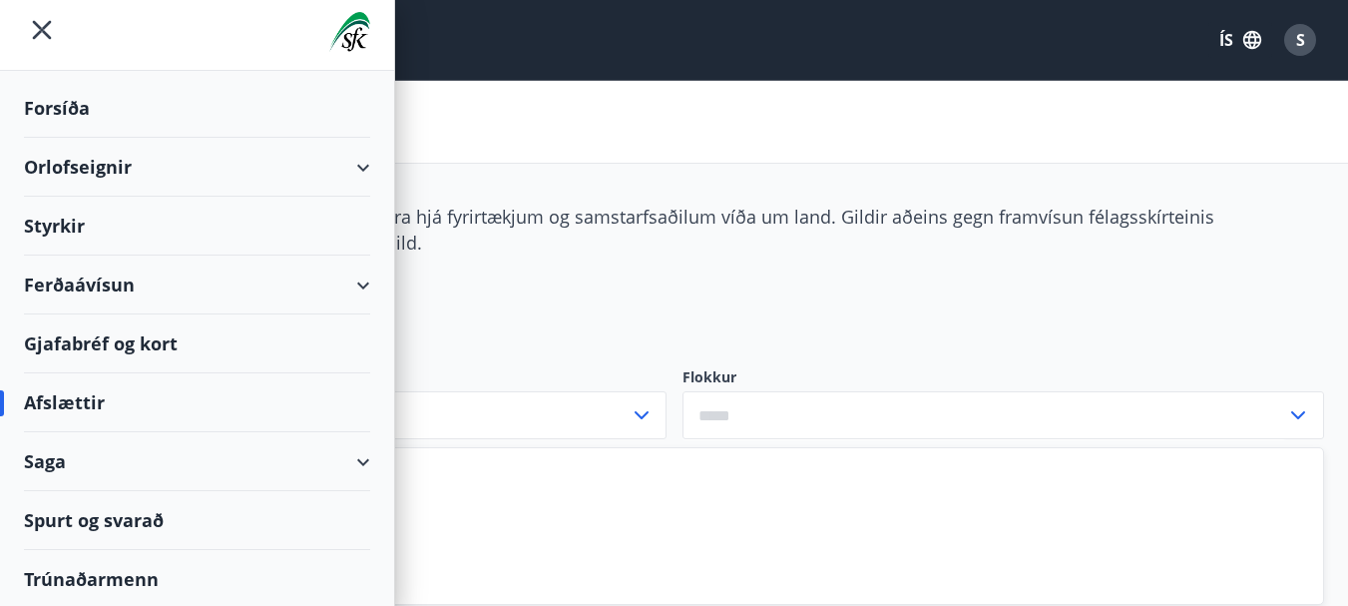
scroll to position [12, 0]
click at [67, 225] on div "Styrkir" at bounding box center [197, 224] width 346 height 59
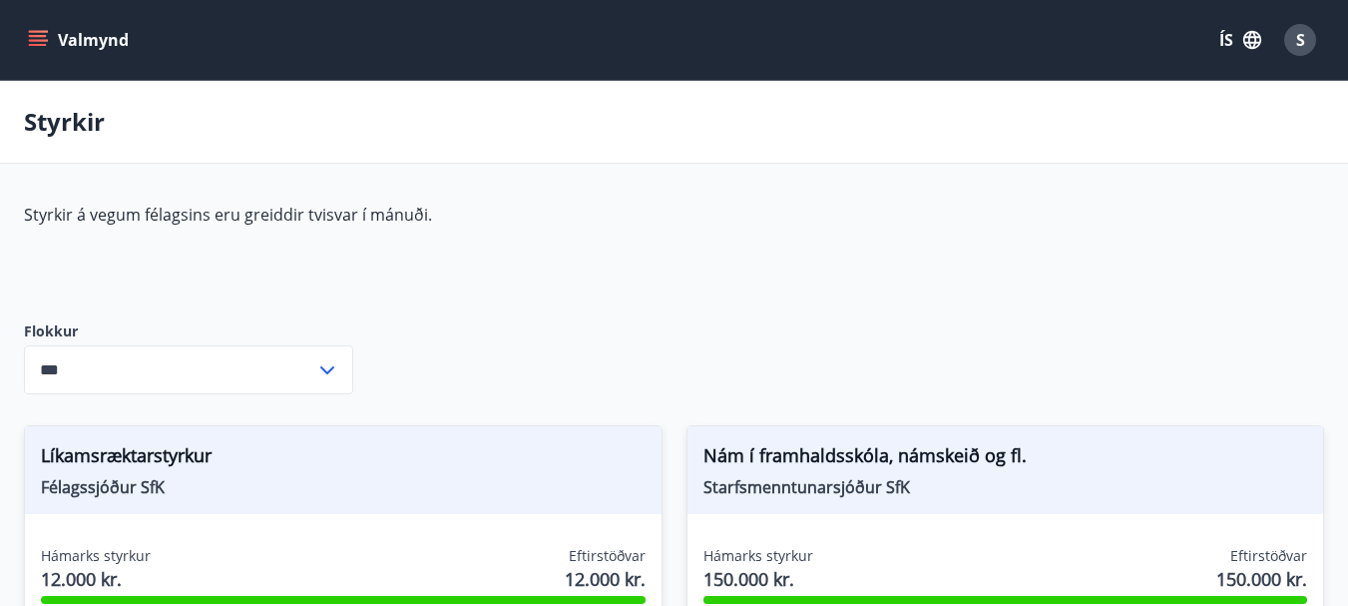
type input "***"
click at [51, 41] on button "Valmynd" at bounding box center [80, 40] width 113 height 36
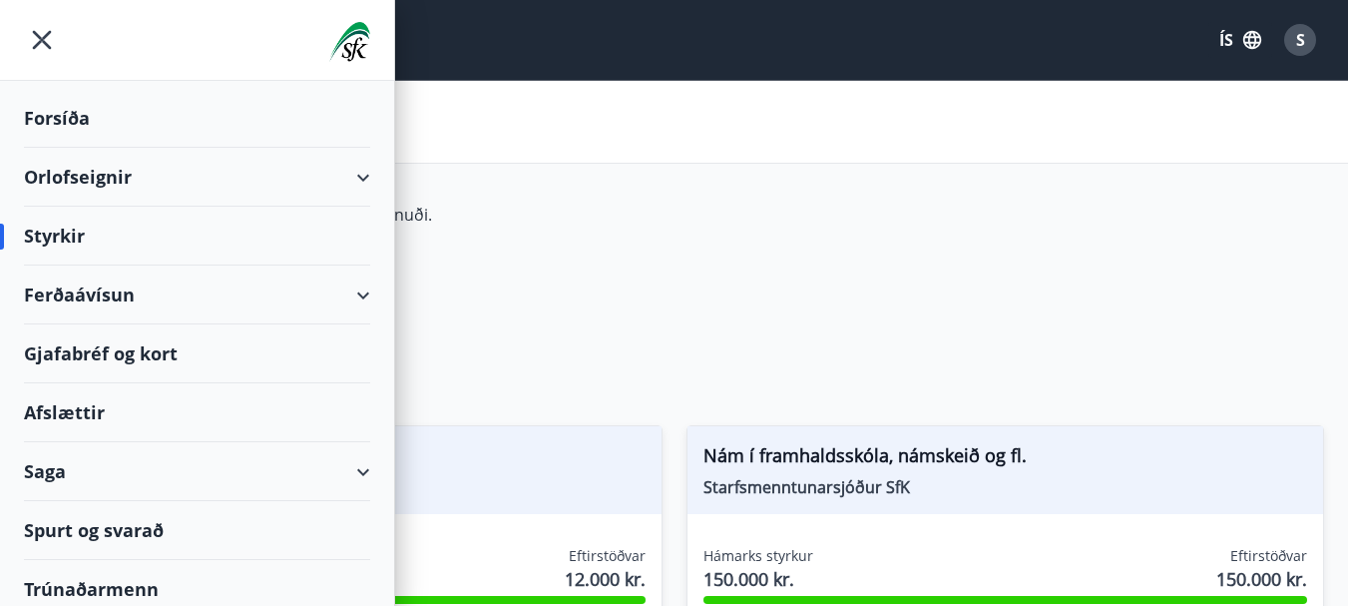
click at [344, 175] on div "Orlofseignir" at bounding box center [197, 177] width 346 height 59
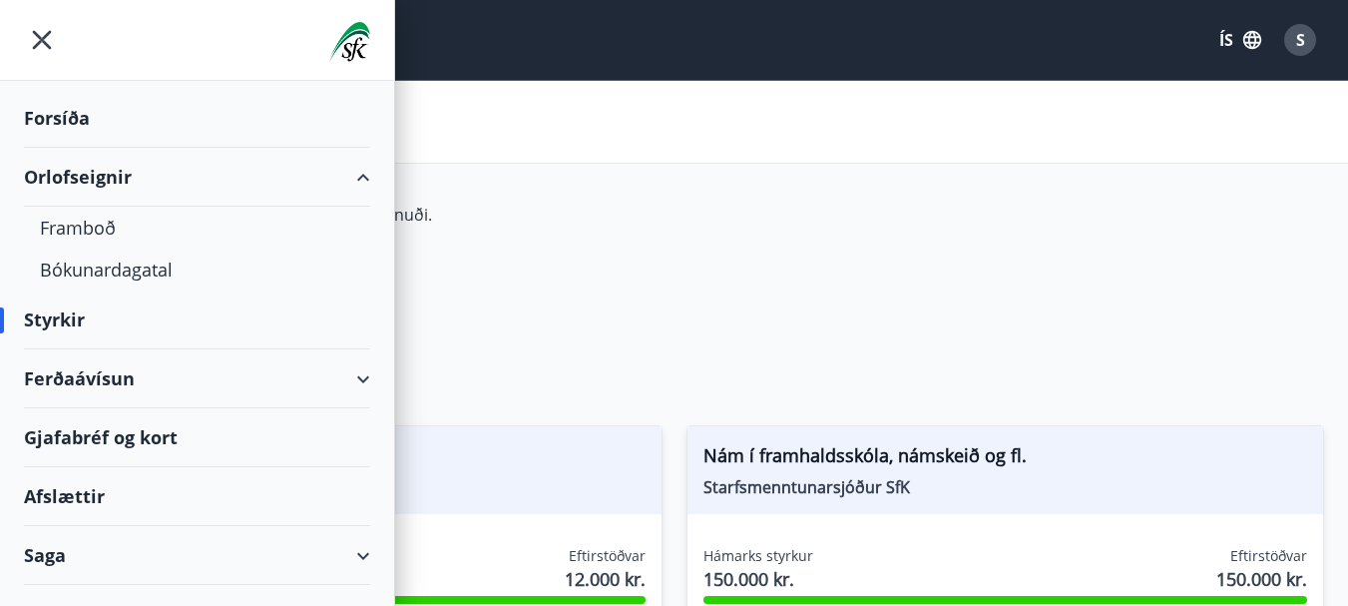
click at [343, 174] on div "Orlofseignir" at bounding box center [197, 177] width 346 height 59
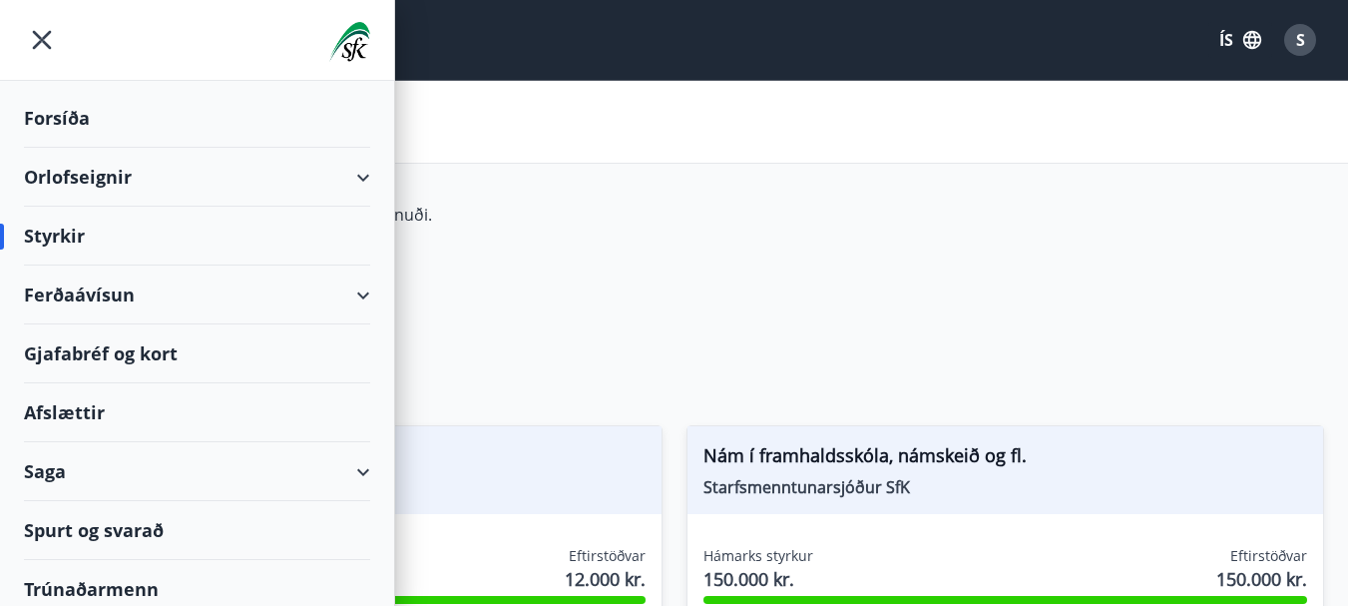
click at [979, 108] on div "Styrkir" at bounding box center [674, 122] width 1348 height 83
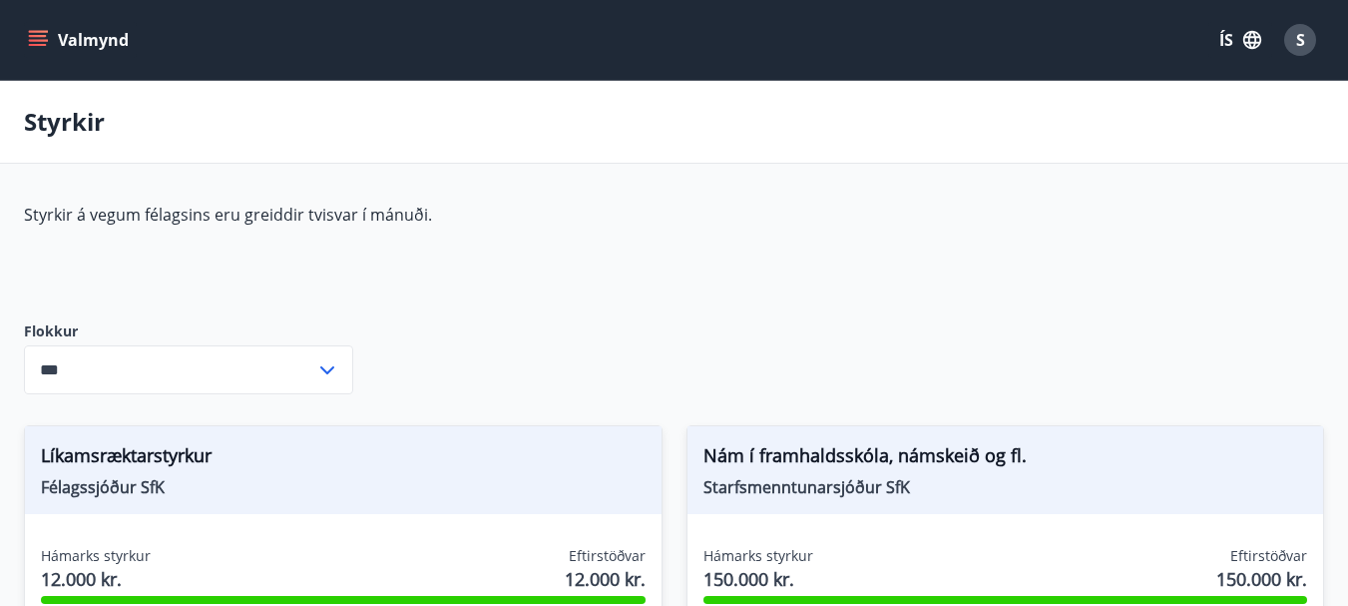
click at [59, 37] on button "Valmynd" at bounding box center [80, 40] width 113 height 36
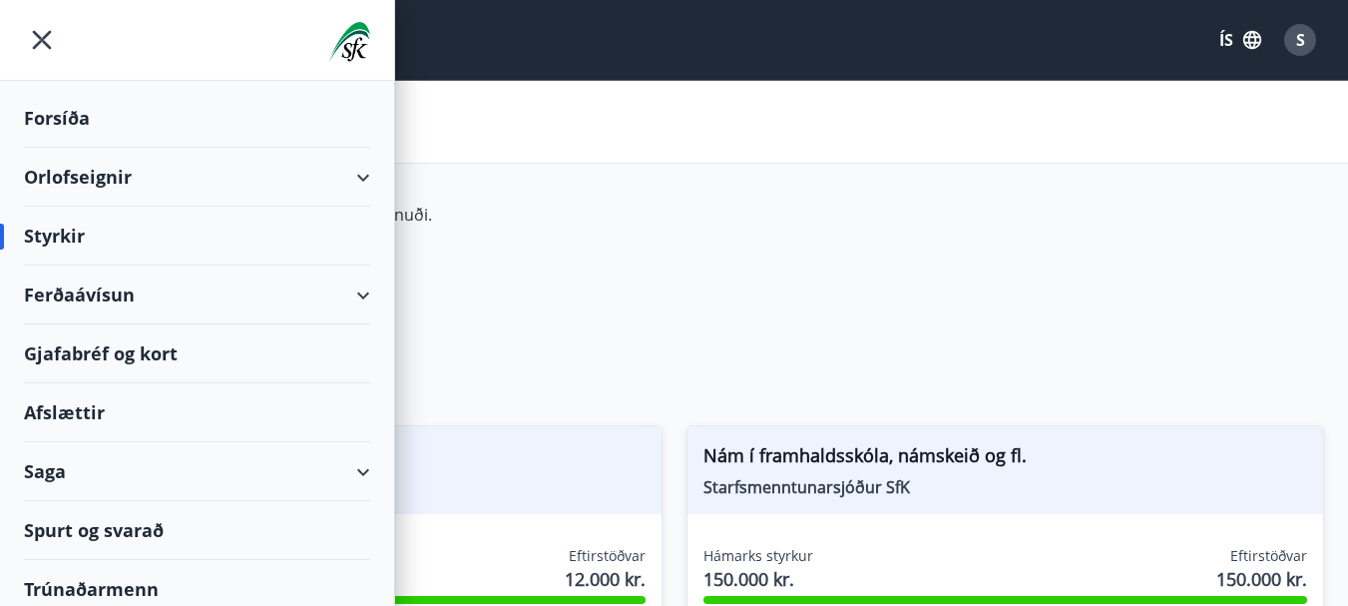
click at [76, 405] on div "Afslættir" at bounding box center [197, 412] width 346 height 59
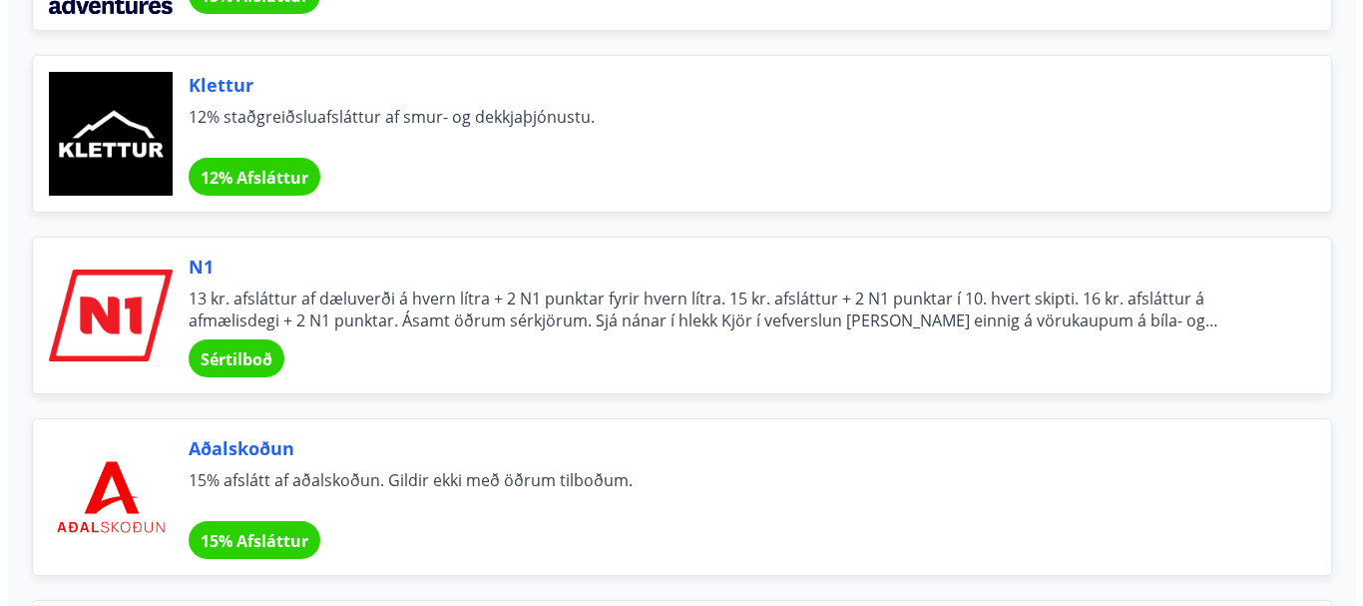
scroll to position [7465, 0]
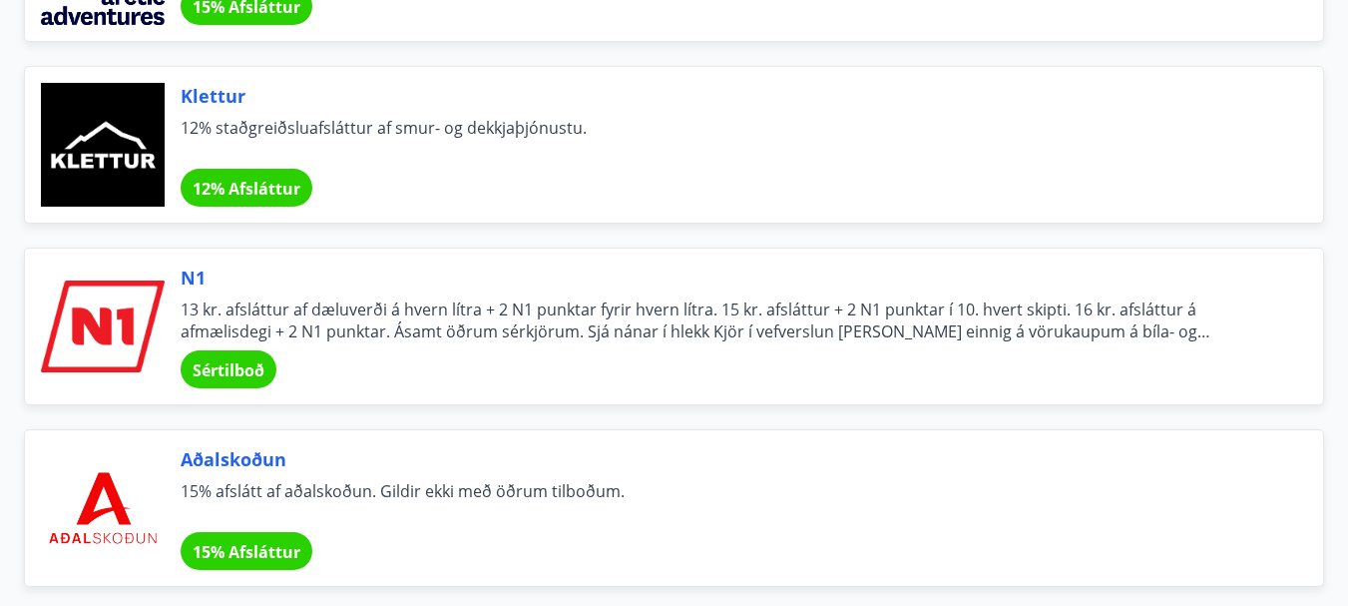
click at [233, 368] on span "Sértilboð" at bounding box center [229, 370] width 72 height 22
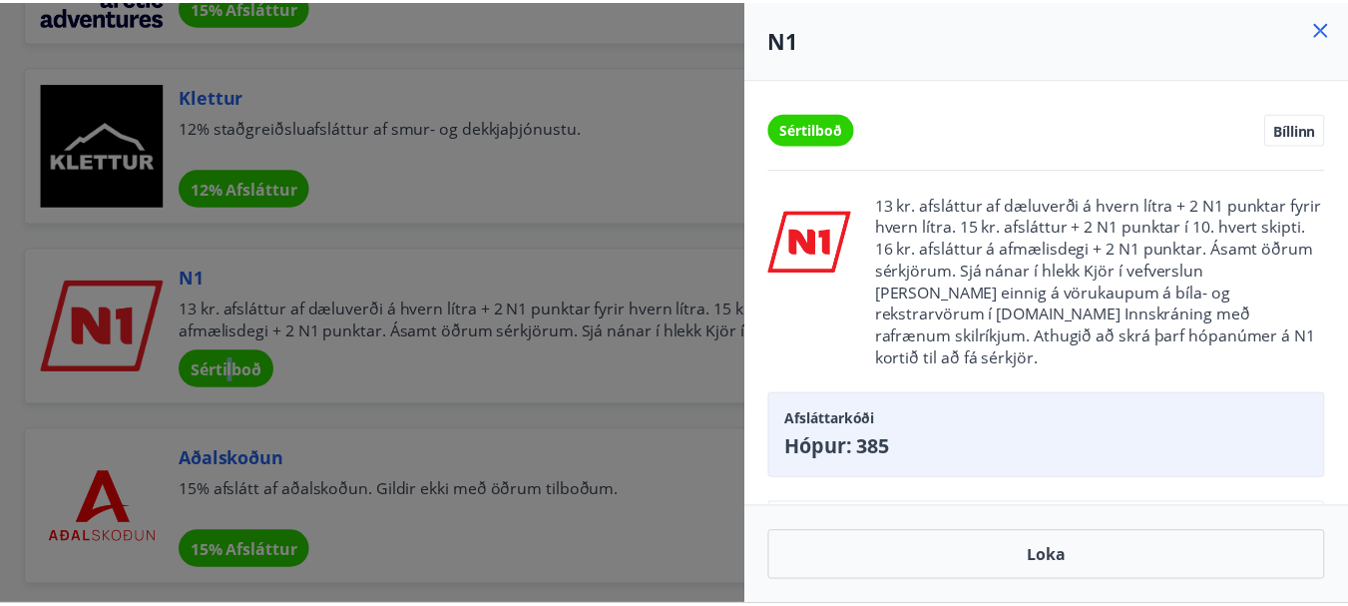
scroll to position [0, 0]
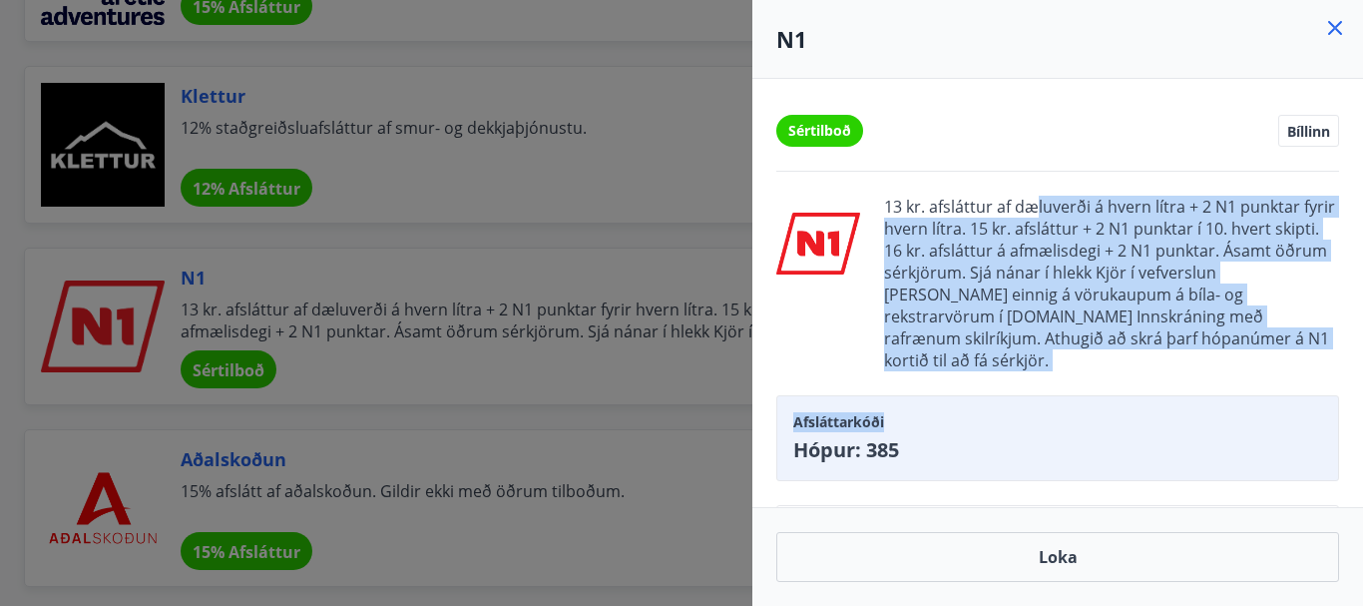
drag, startPoint x: 1085, startPoint y: 200, endPoint x: 1233, endPoint y: 319, distance: 190.9
click at [1248, 350] on div "Sértilboð Bíllinn 13 kr. afsláttur af dæluverði á hvern lítra + 2 N1 punktar fy…" at bounding box center [1057, 293] width 611 height 428
click at [1340, 27] on icon at bounding box center [1335, 28] width 24 height 24
